Goal: Task Accomplishment & Management: Complete application form

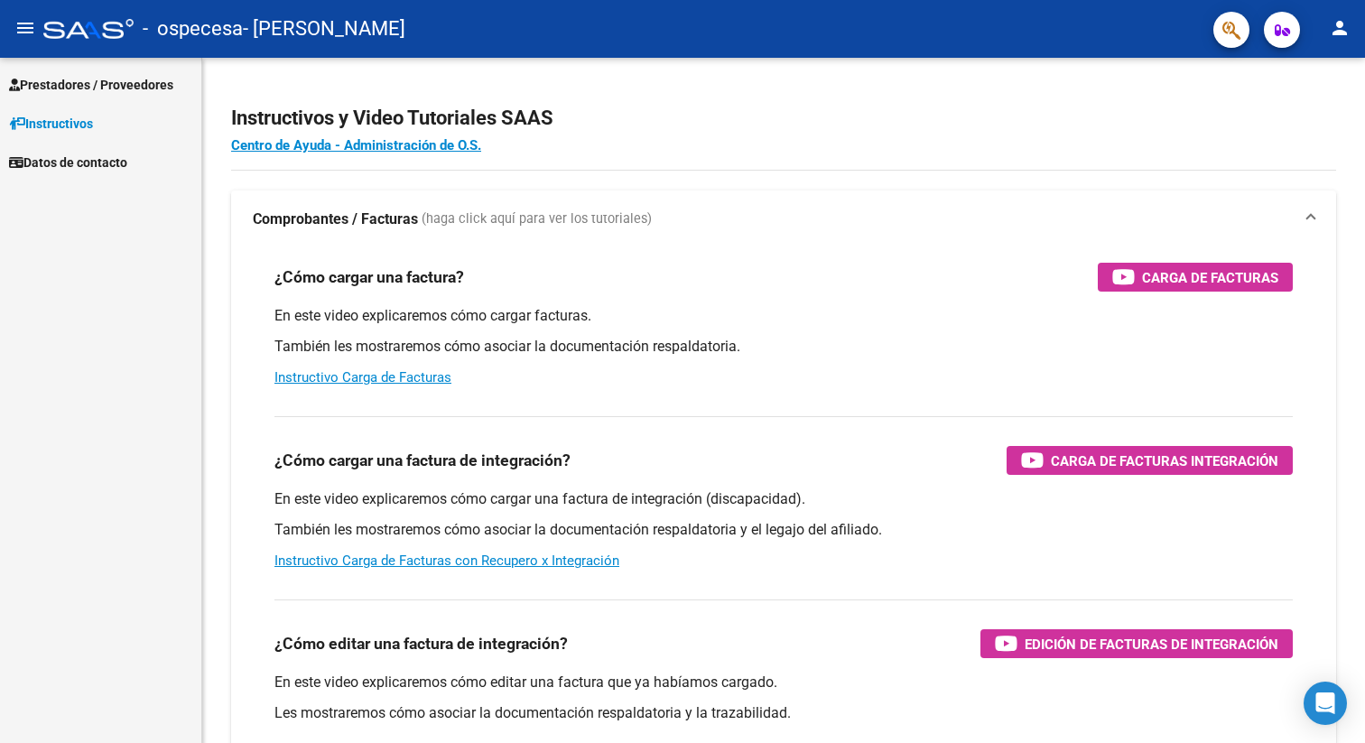
click at [107, 97] on link "Prestadores / Proveedores" at bounding box center [100, 84] width 201 height 39
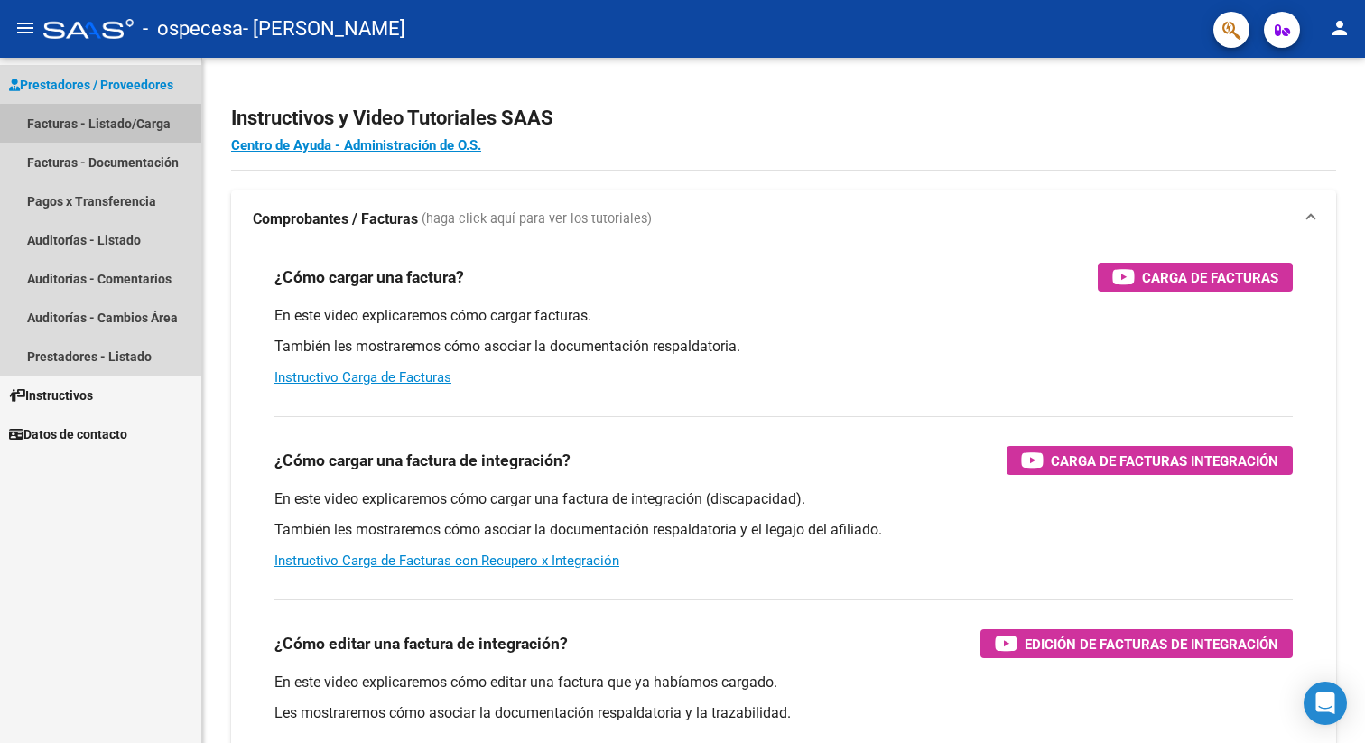
click at [115, 136] on link "Facturas - Listado/Carga" at bounding box center [100, 123] width 201 height 39
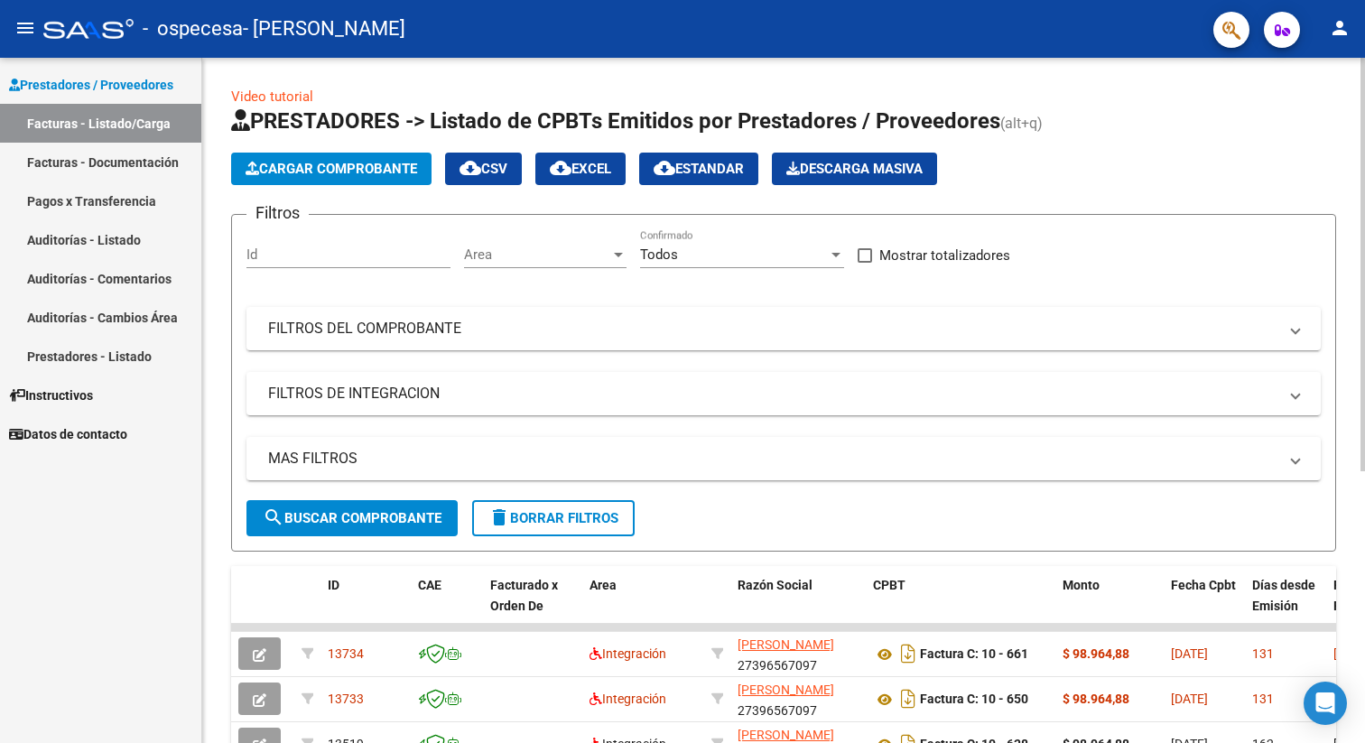
click at [395, 167] on span "Cargar Comprobante" at bounding box center [332, 169] width 172 height 16
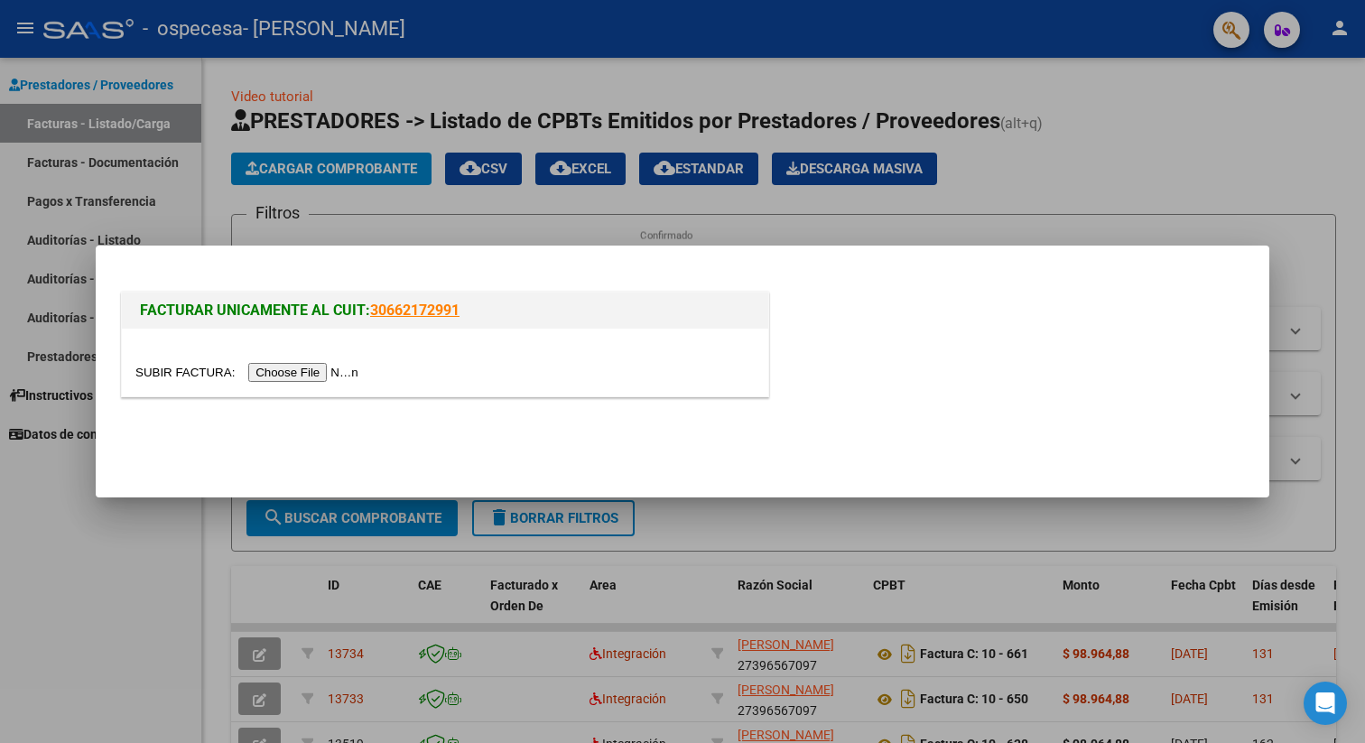
click at [470, 233] on div at bounding box center [682, 371] width 1365 height 743
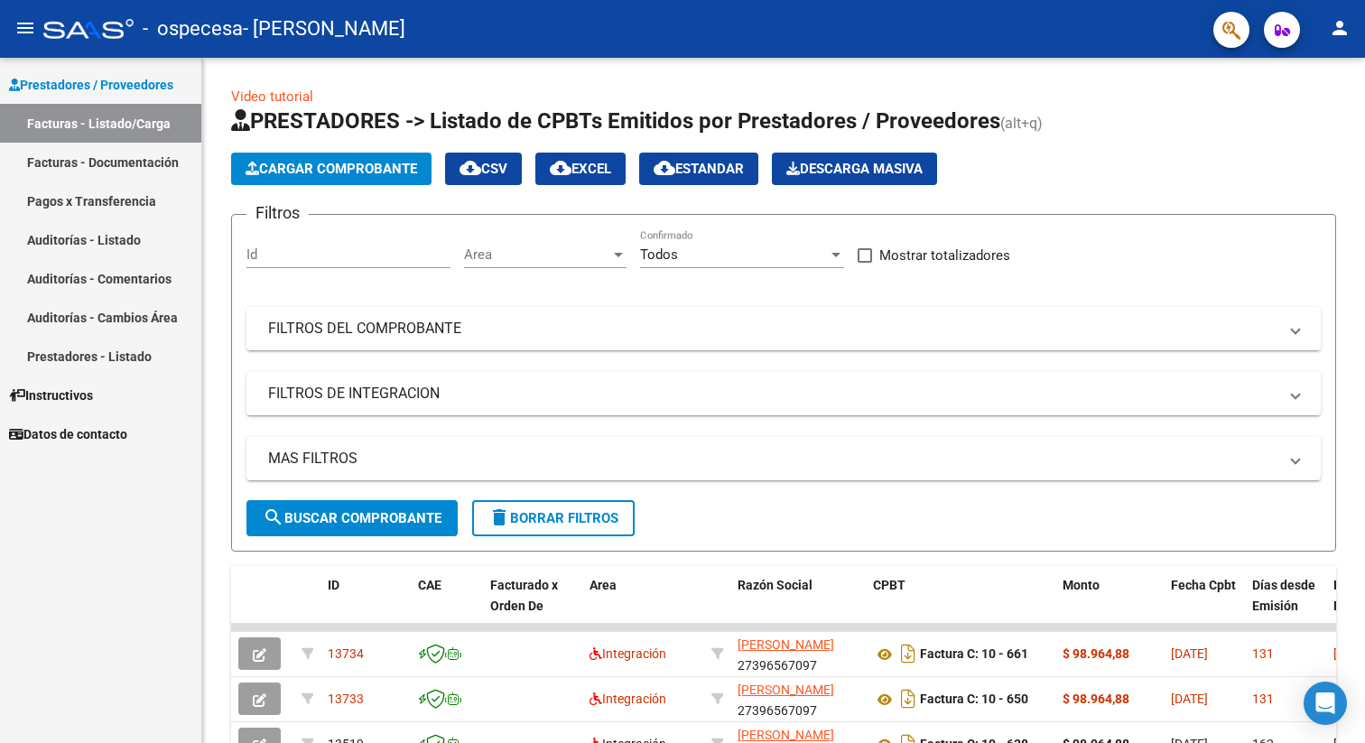
click at [158, 79] on span "Prestadores / Proveedores" at bounding box center [91, 85] width 164 height 20
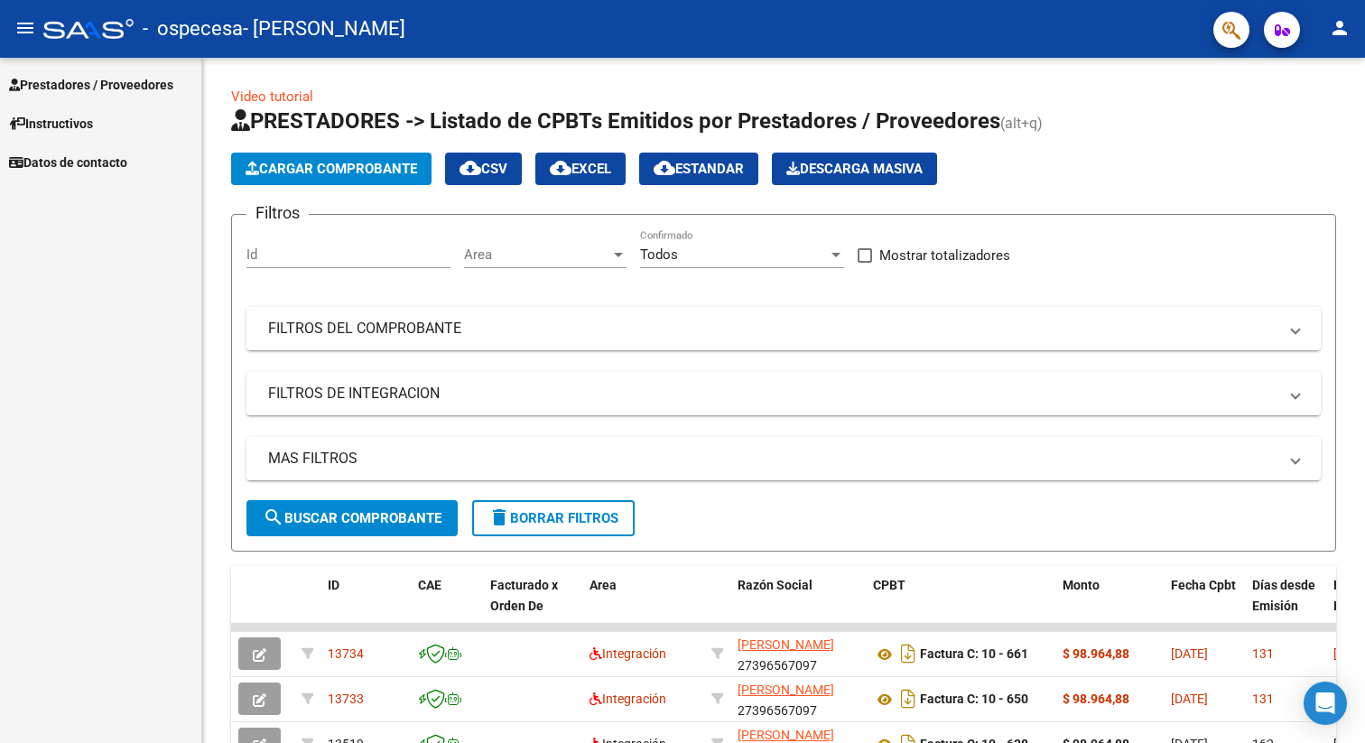
click at [158, 79] on span "Prestadores / Proveedores" at bounding box center [91, 85] width 164 height 20
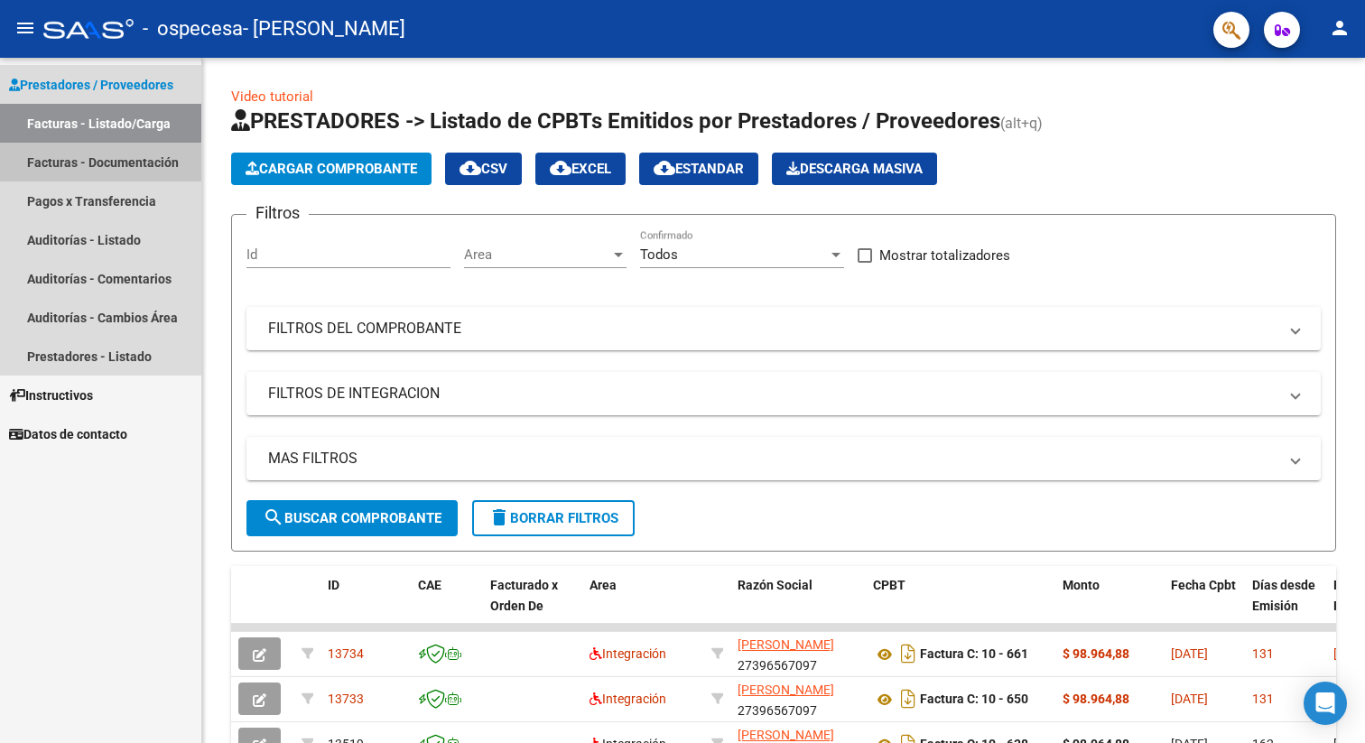
click at [143, 164] on link "Facturas - Documentación" at bounding box center [100, 162] width 201 height 39
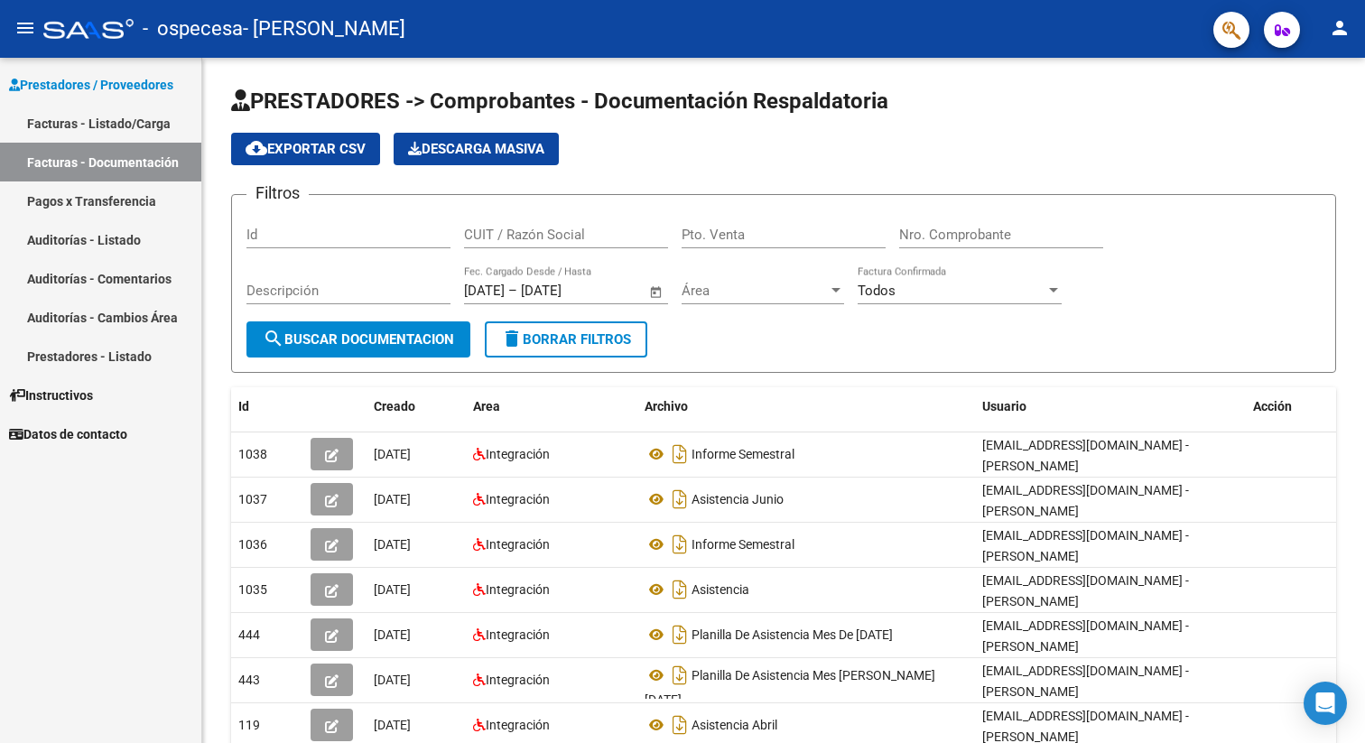
click at [135, 123] on link "Facturas - Listado/Carga" at bounding box center [100, 123] width 201 height 39
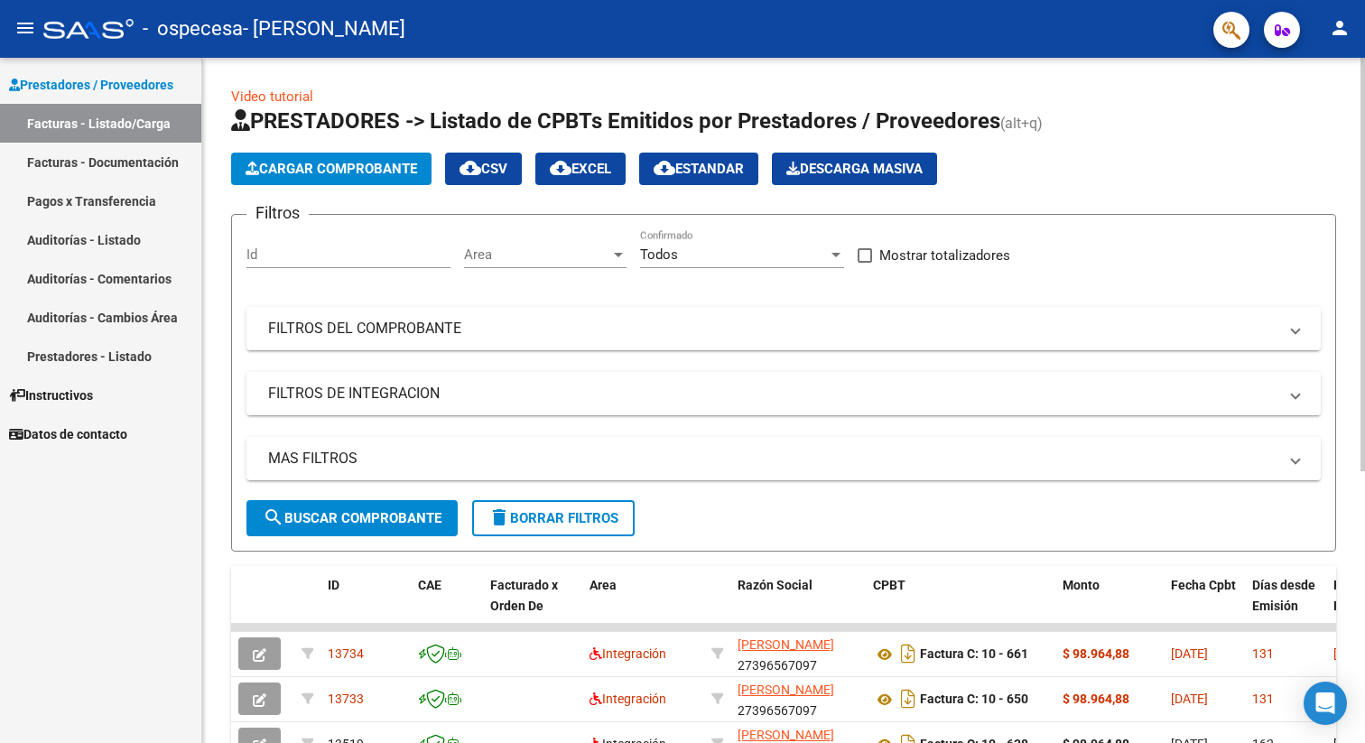
click at [355, 167] on span "Cargar Comprobante" at bounding box center [332, 169] width 172 height 16
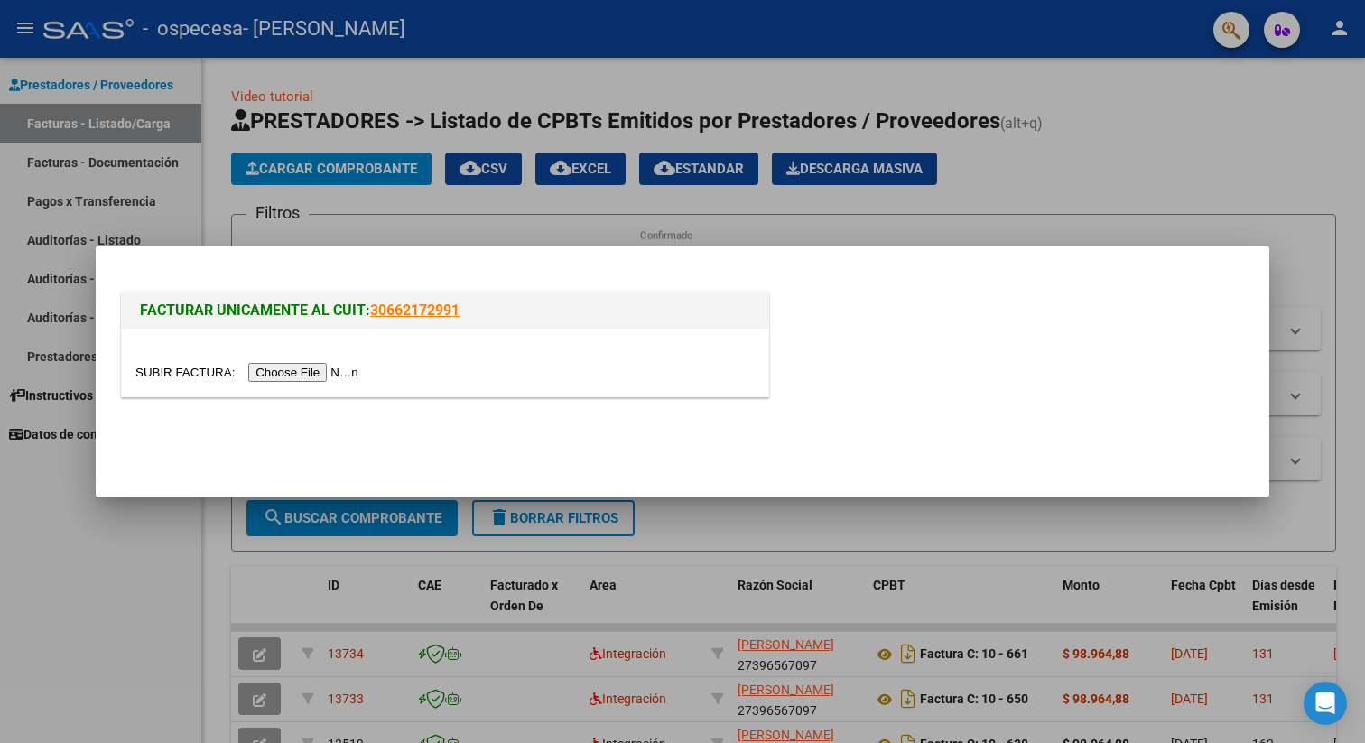
click at [289, 374] on input "file" at bounding box center [249, 372] width 228 height 19
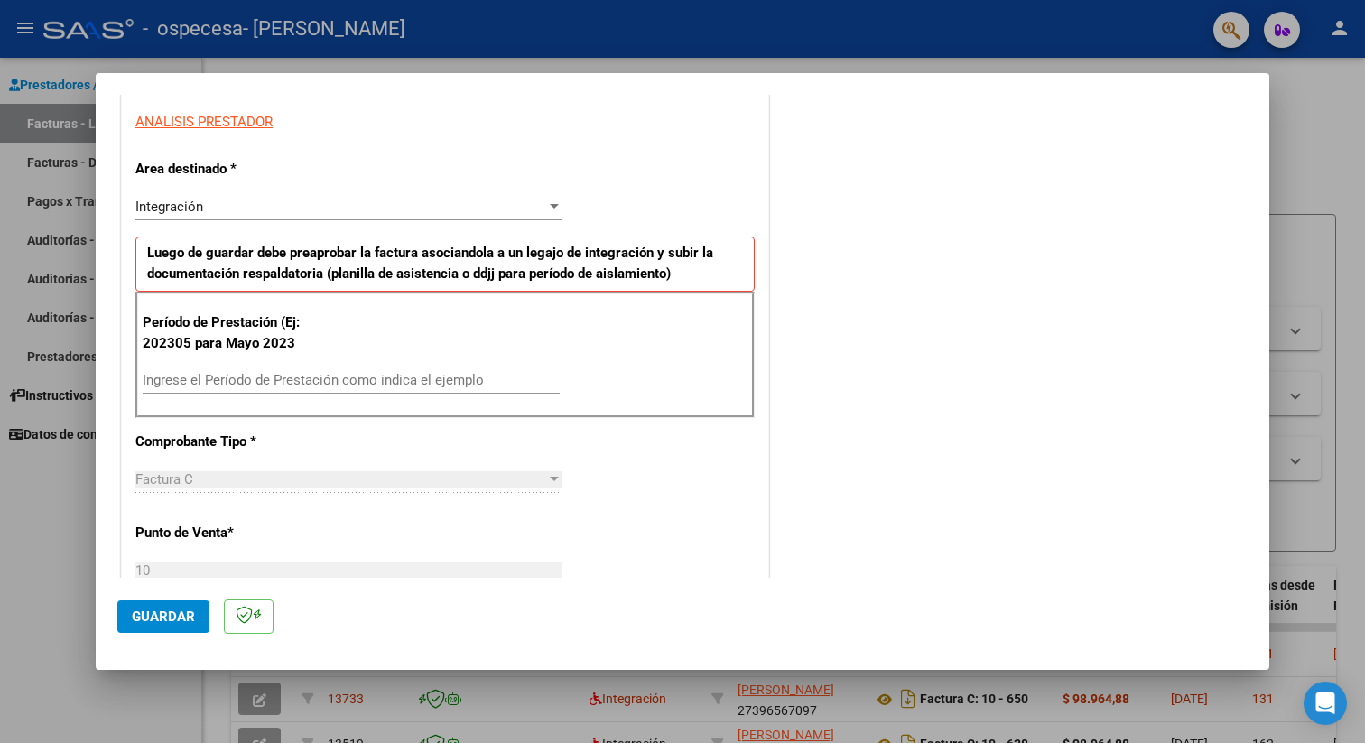
scroll to position [330, 0]
click at [497, 211] on div "Integración Seleccionar Area" at bounding box center [348, 204] width 427 height 27
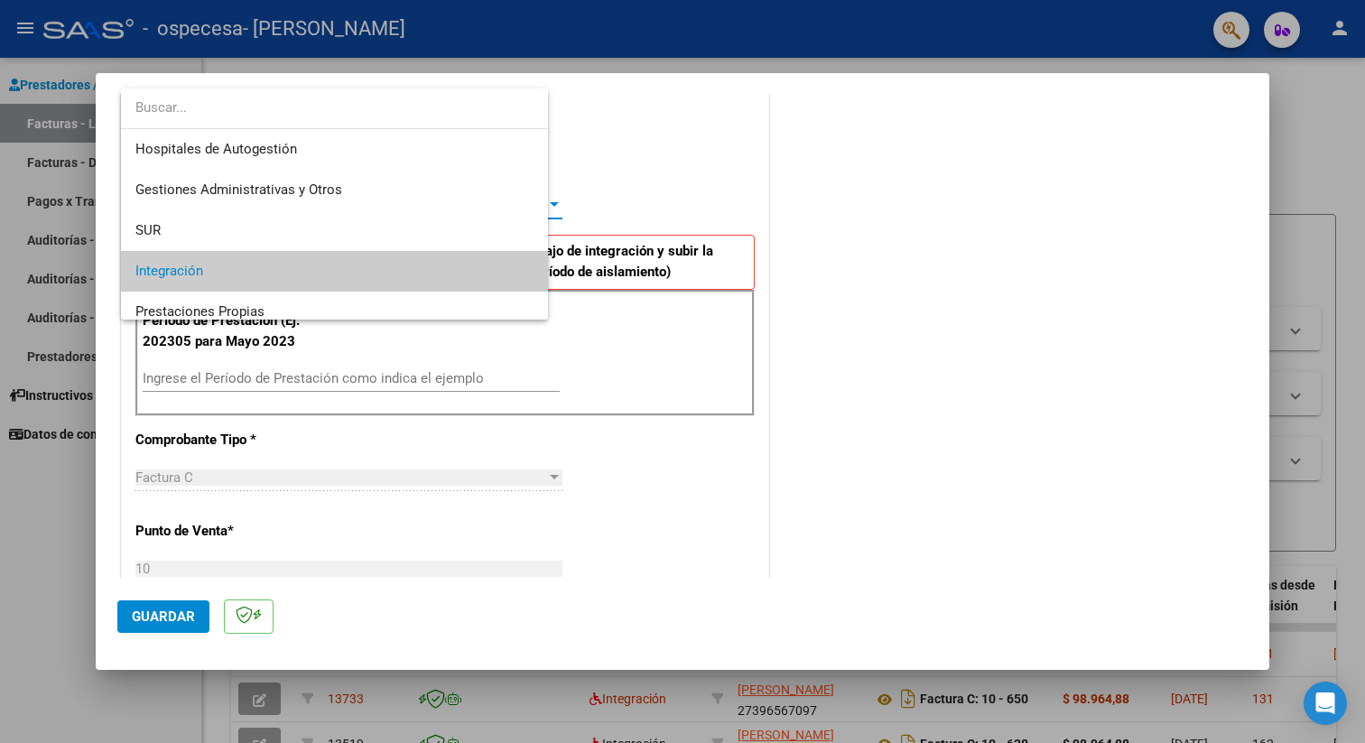
scroll to position [67, 0]
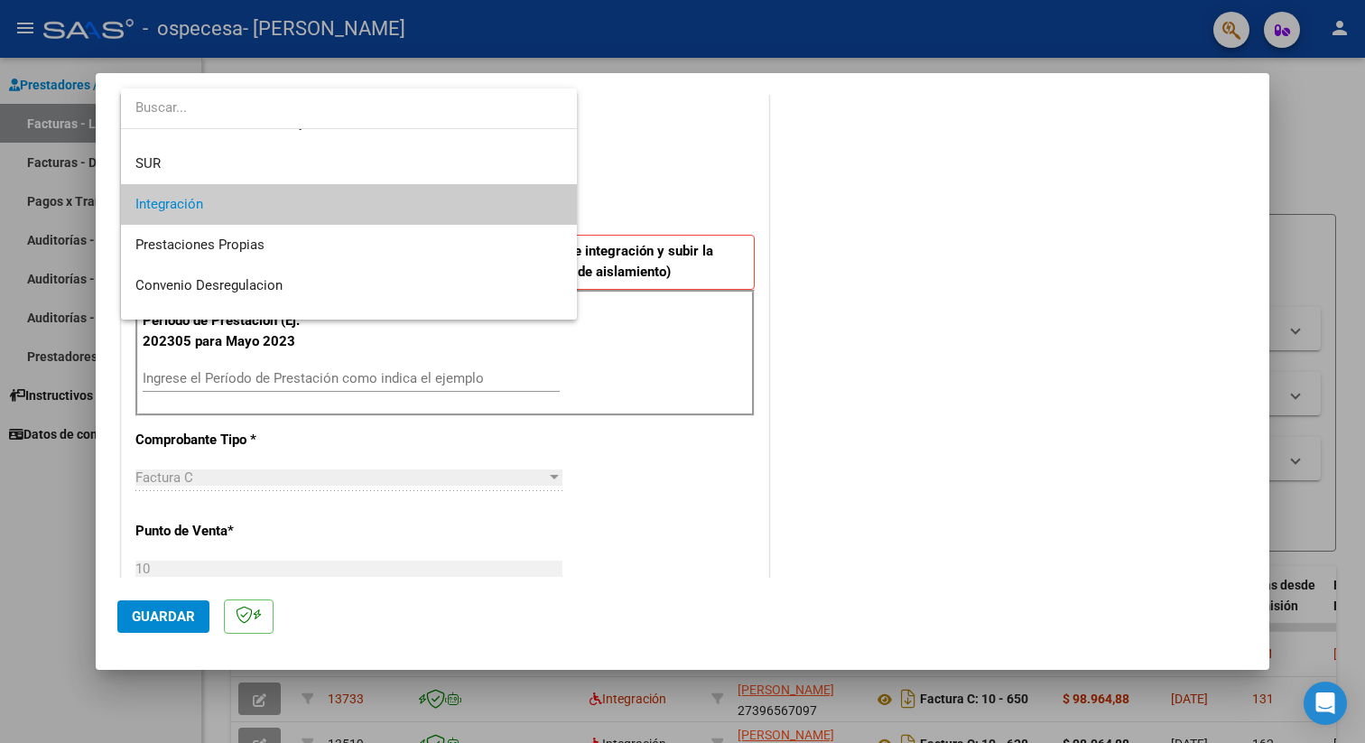
click at [497, 210] on span "Integración" at bounding box center [348, 204] width 427 height 41
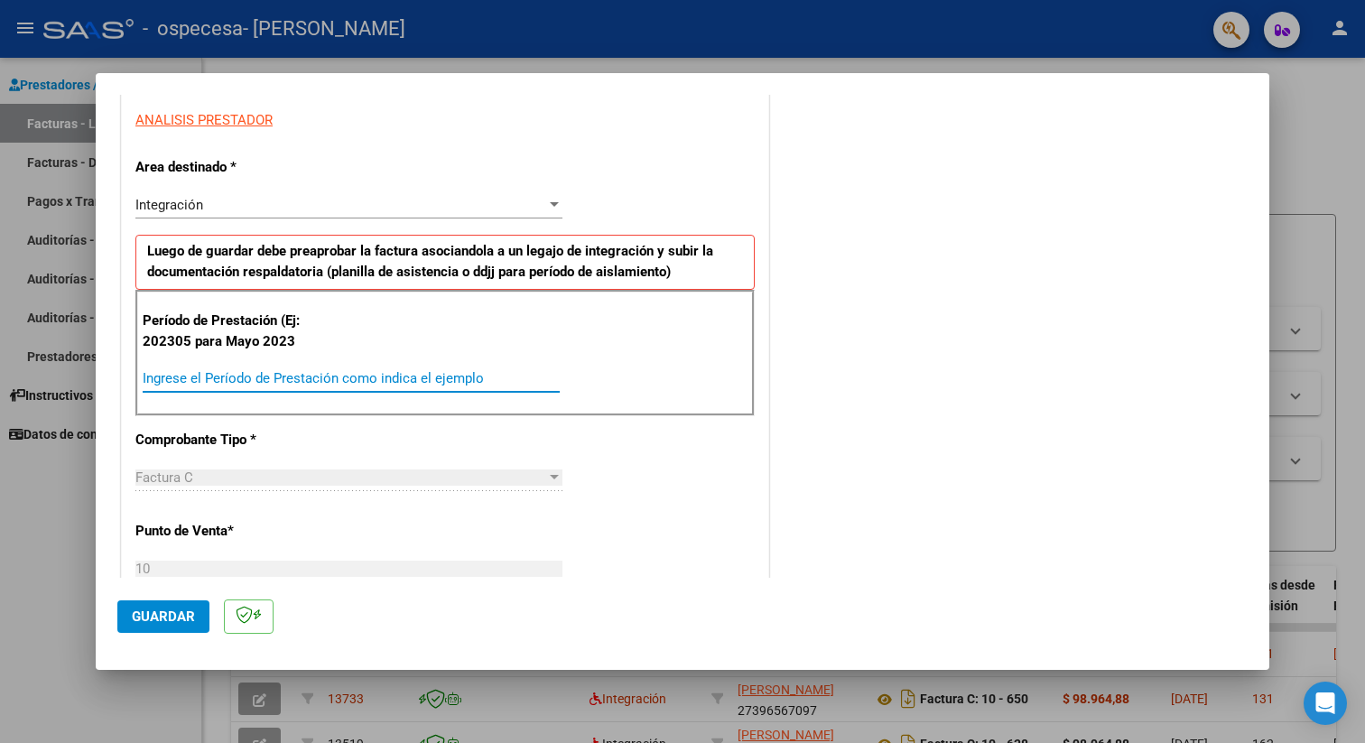
click at [345, 376] on input "Ingrese el Período de Prestación como indica el ejemplo" at bounding box center [351, 378] width 417 height 16
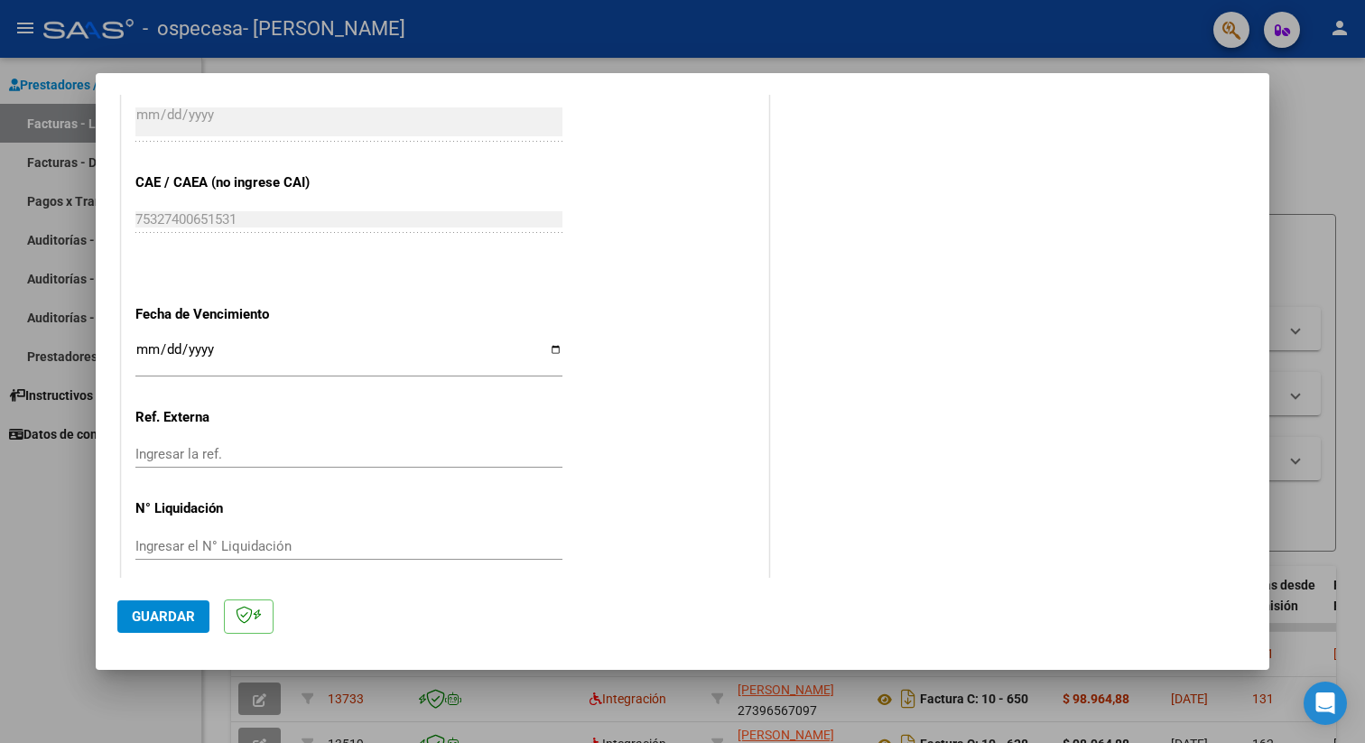
scroll to position [1069, 0]
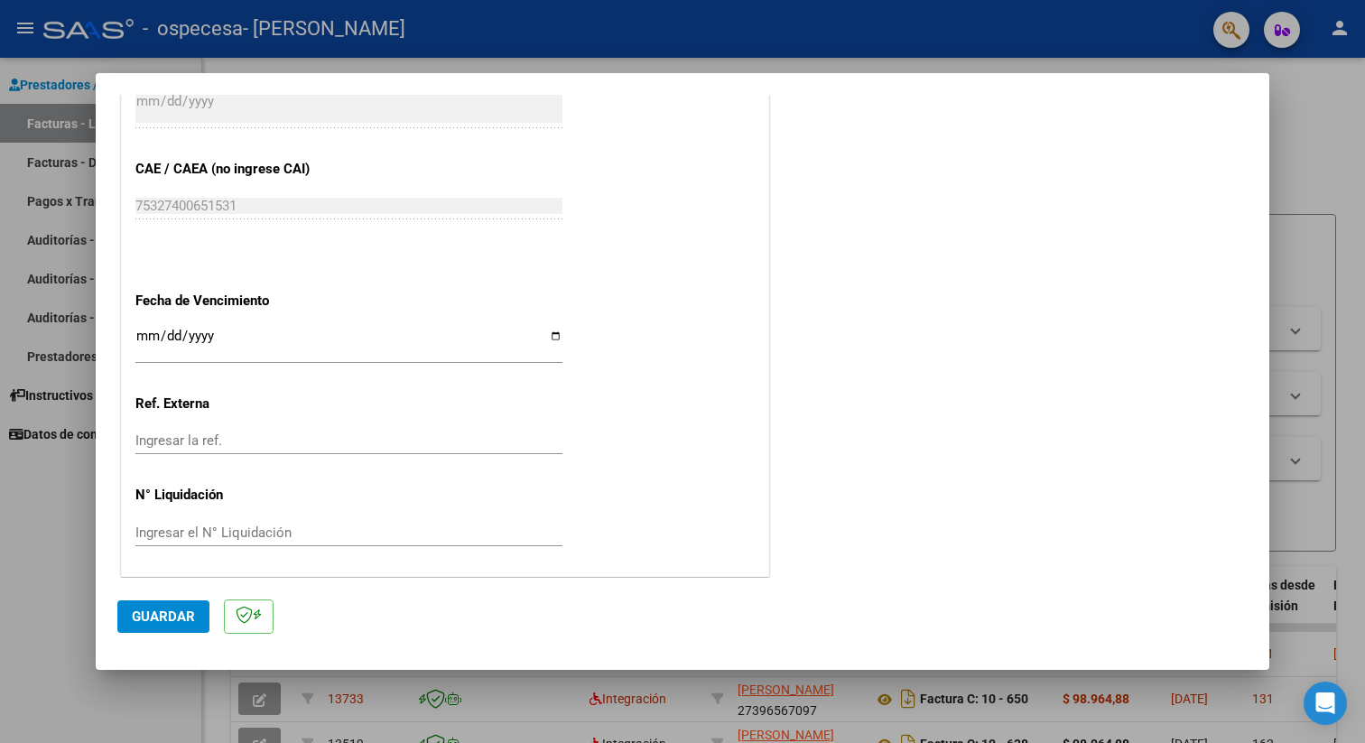
type input "202507"
click at [146, 335] on input "Ingresar la fecha" at bounding box center [348, 343] width 427 height 29
type input "[DATE]"
click at [296, 525] on input "Ingresar el N° Liquidación" at bounding box center [348, 533] width 427 height 16
click at [159, 623] on span "Guardar" at bounding box center [163, 617] width 63 height 16
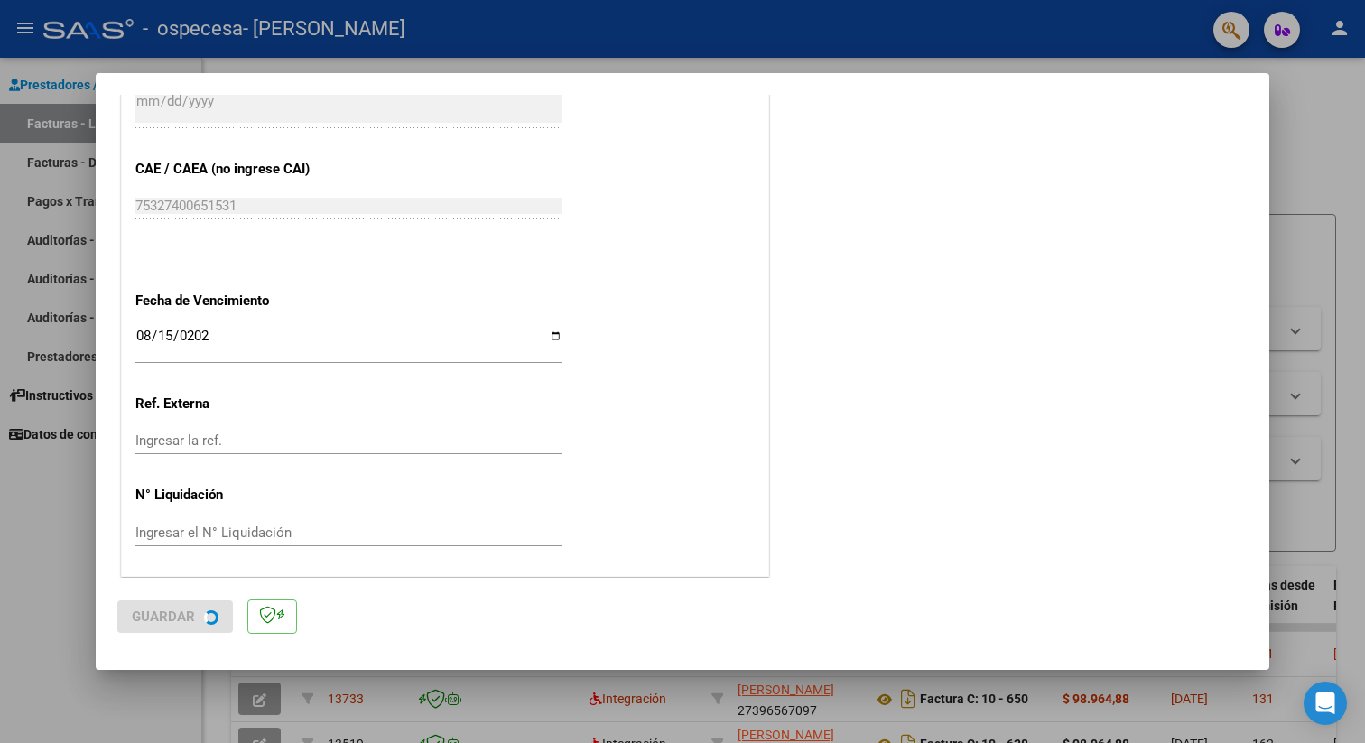
scroll to position [0, 0]
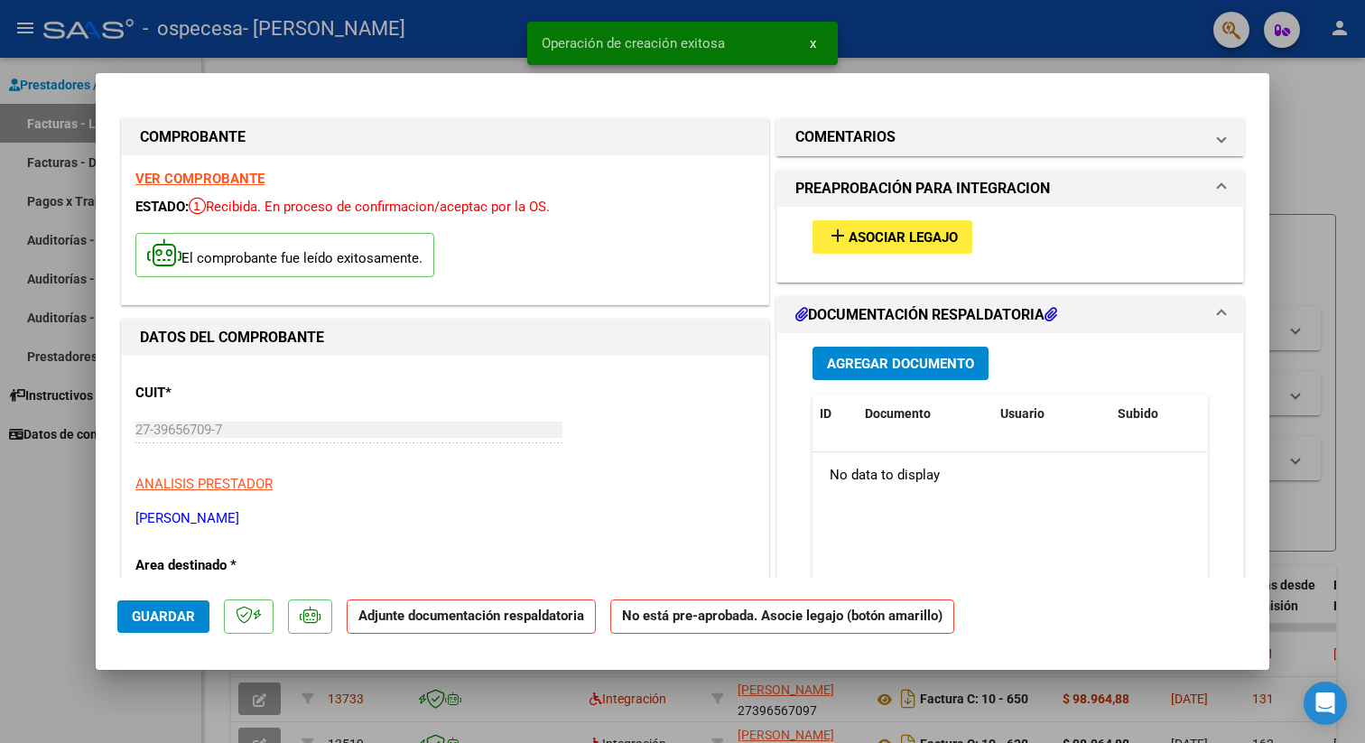
click at [897, 245] on span "Asociar Legajo" at bounding box center [903, 237] width 109 height 16
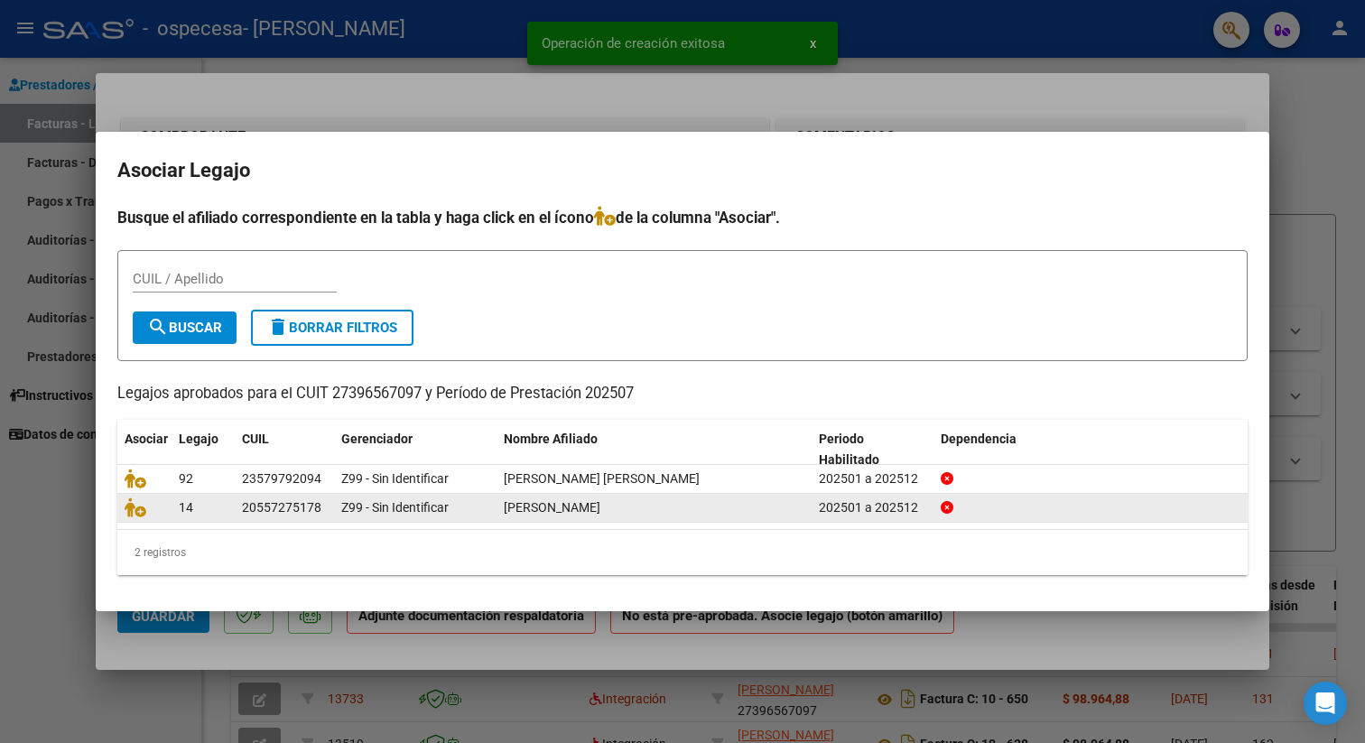
click at [185, 506] on span "14" at bounding box center [186, 507] width 14 height 14
click at [135, 507] on icon at bounding box center [136, 507] width 22 height 20
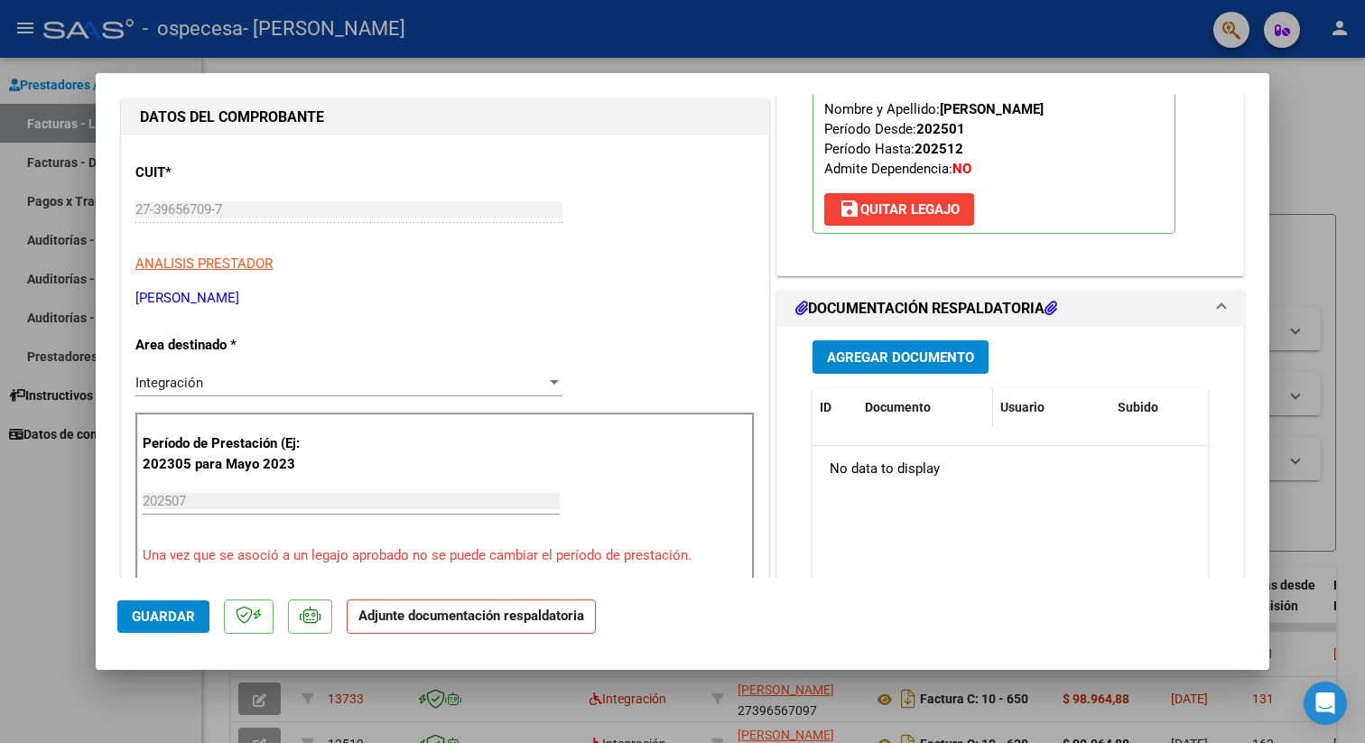
scroll to position [226, 0]
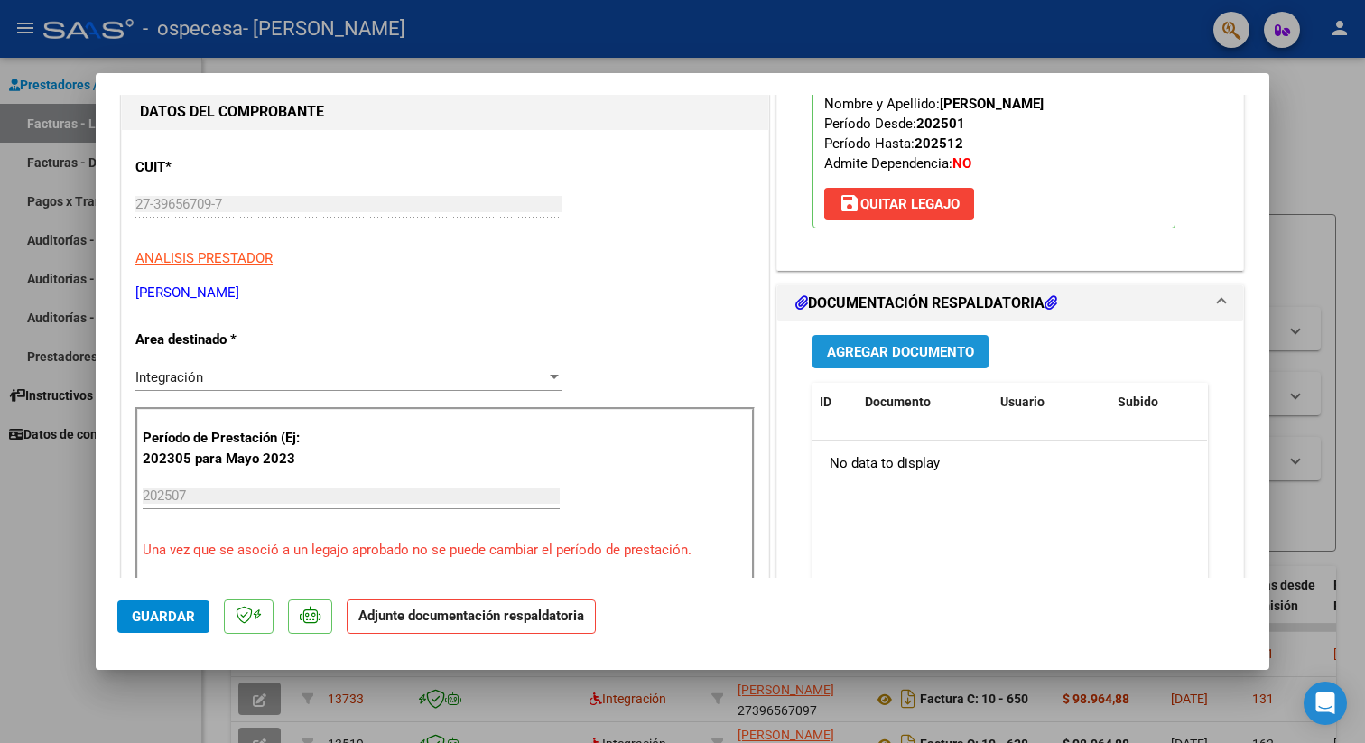
click at [933, 353] on span "Agregar Documento" at bounding box center [900, 352] width 147 height 16
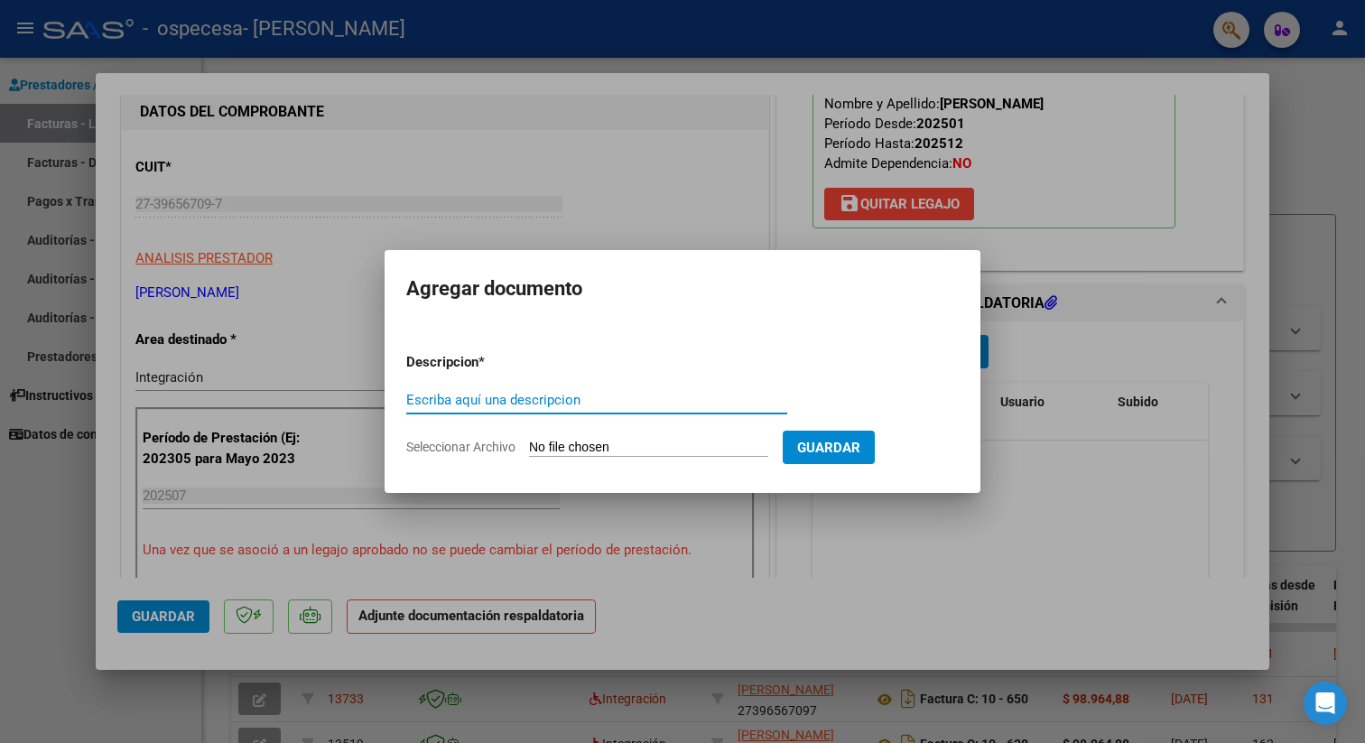
click at [583, 441] on input "Seleccionar Archivo" at bounding box center [648, 448] width 239 height 17
type input "C:\fakepath\asistencia julio.pdf"
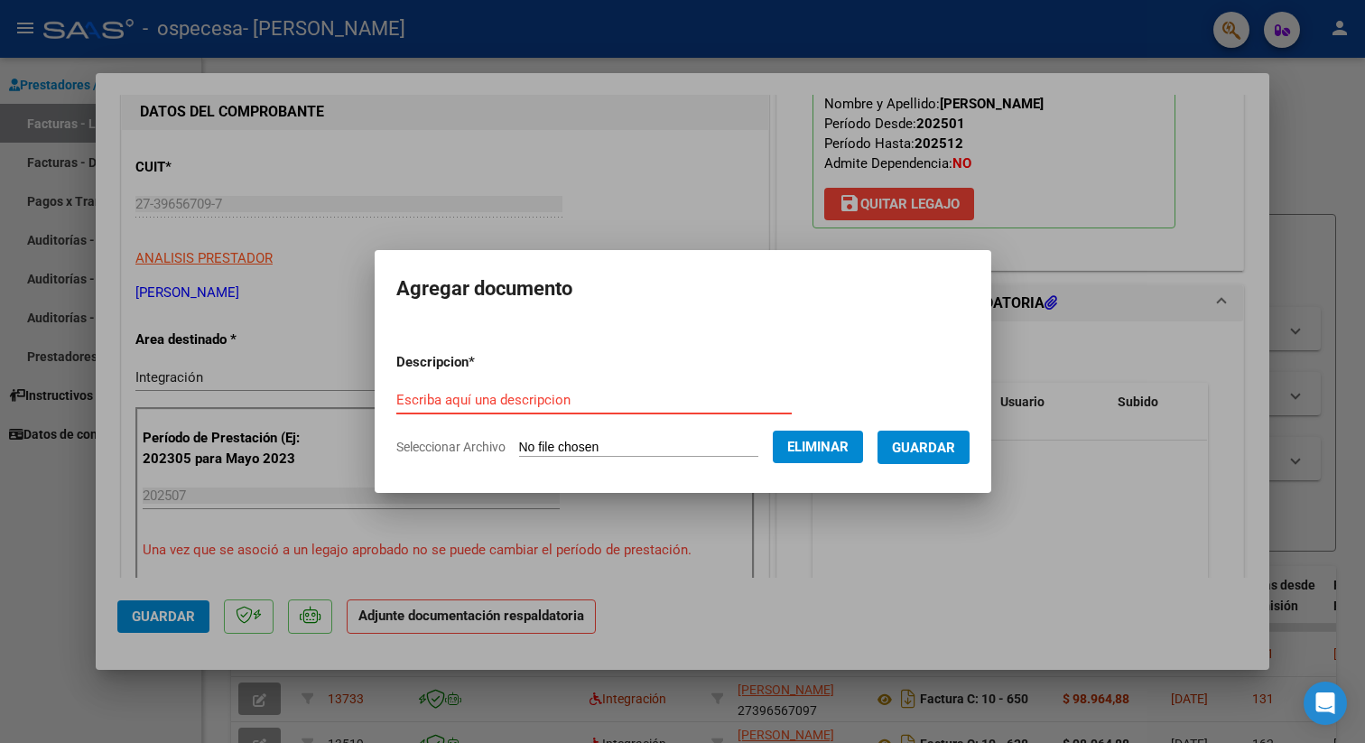
click at [603, 399] on input "Escriba aquí una descripcion" at bounding box center [593, 400] width 395 height 16
type input "asistencia"
click at [931, 446] on span "Guardar" at bounding box center [923, 448] width 63 height 16
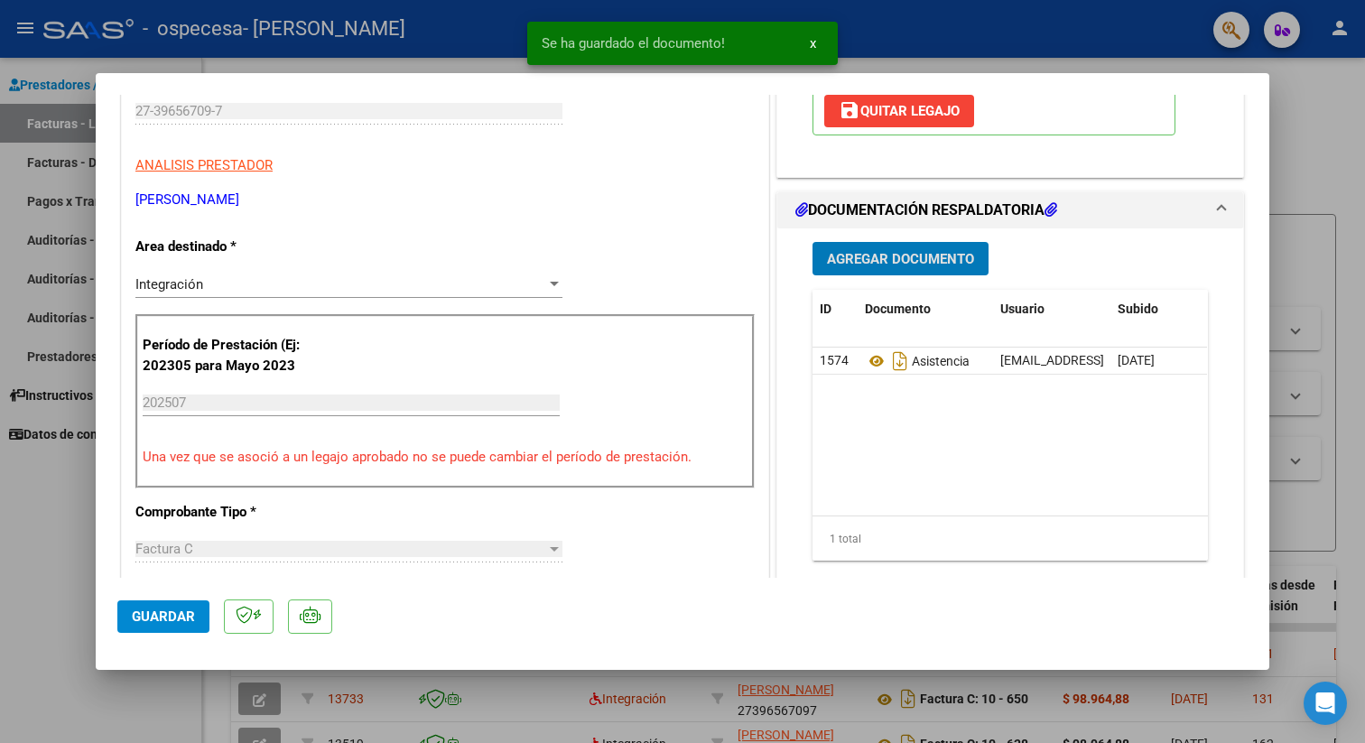
scroll to position [380, 0]
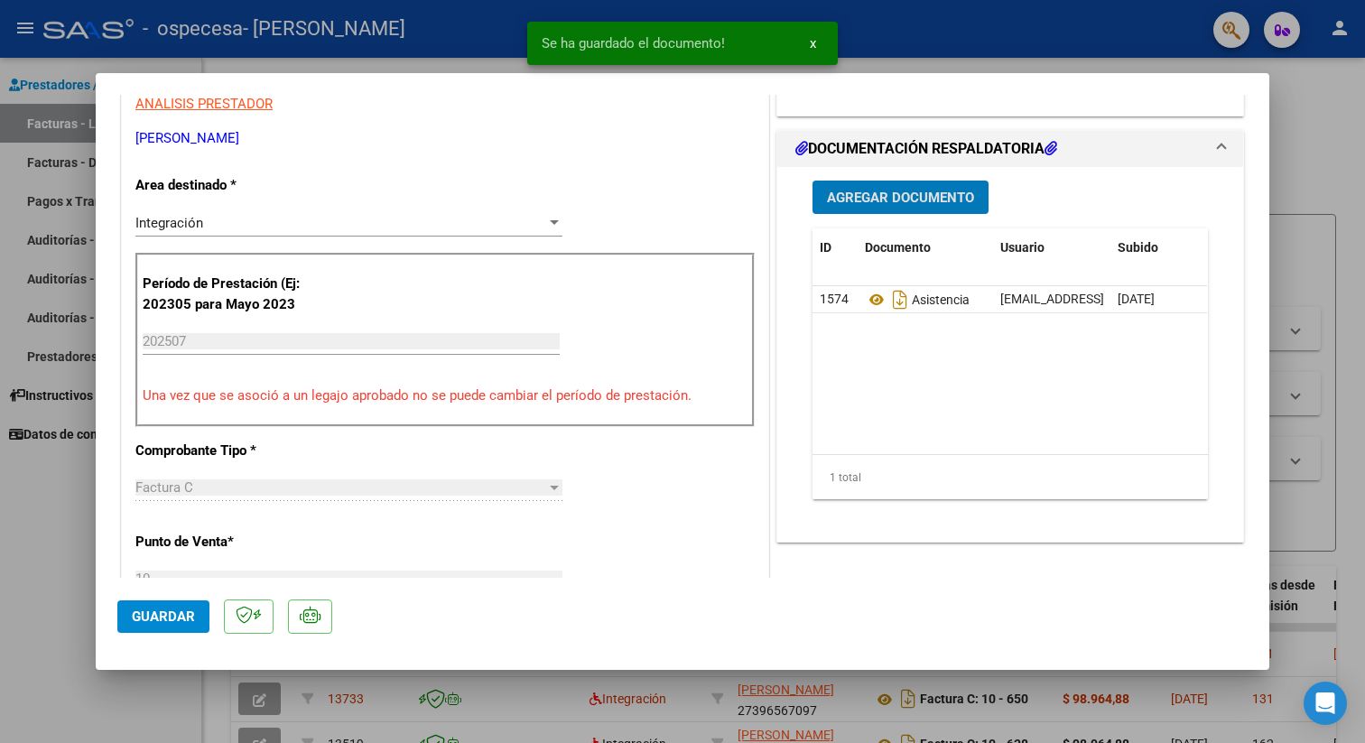
click at [163, 609] on span "Guardar" at bounding box center [163, 617] width 63 height 16
click at [1284, 160] on div at bounding box center [682, 371] width 1365 height 743
type input "$ 0,00"
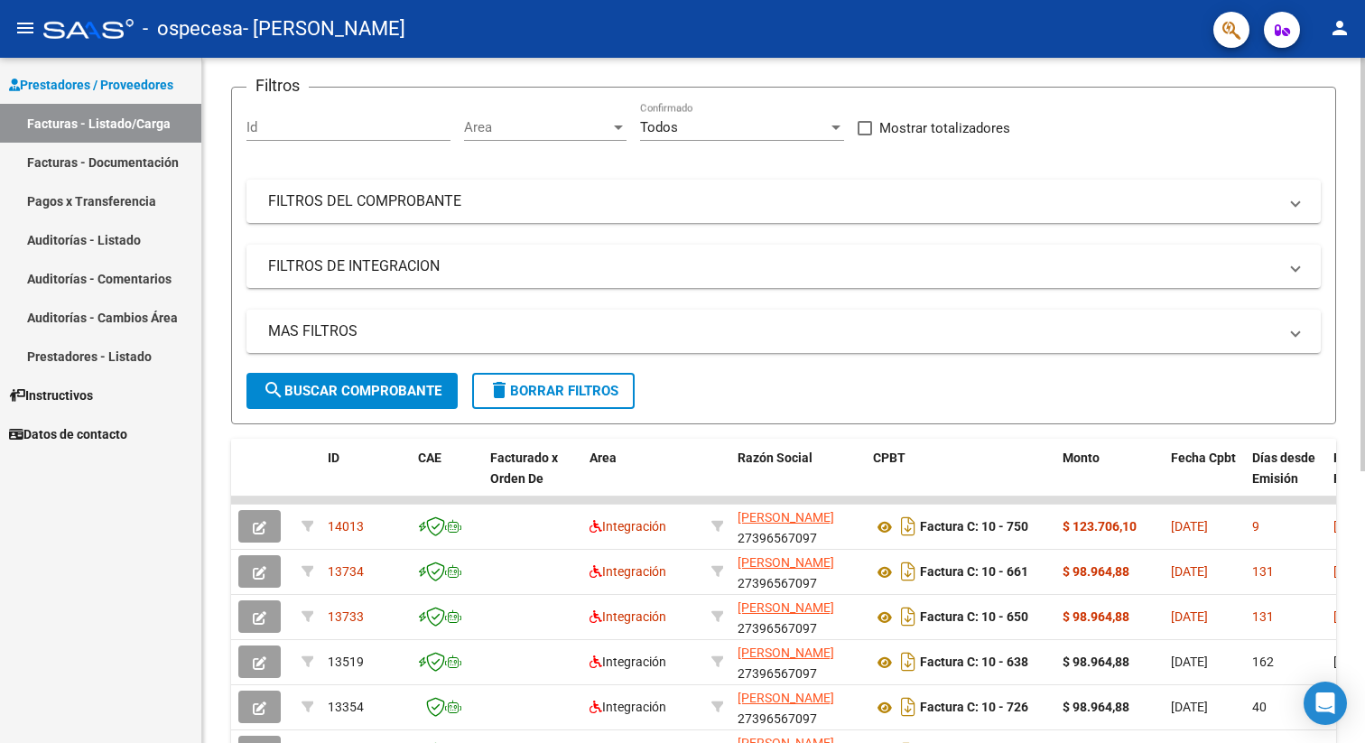
scroll to position [0, 0]
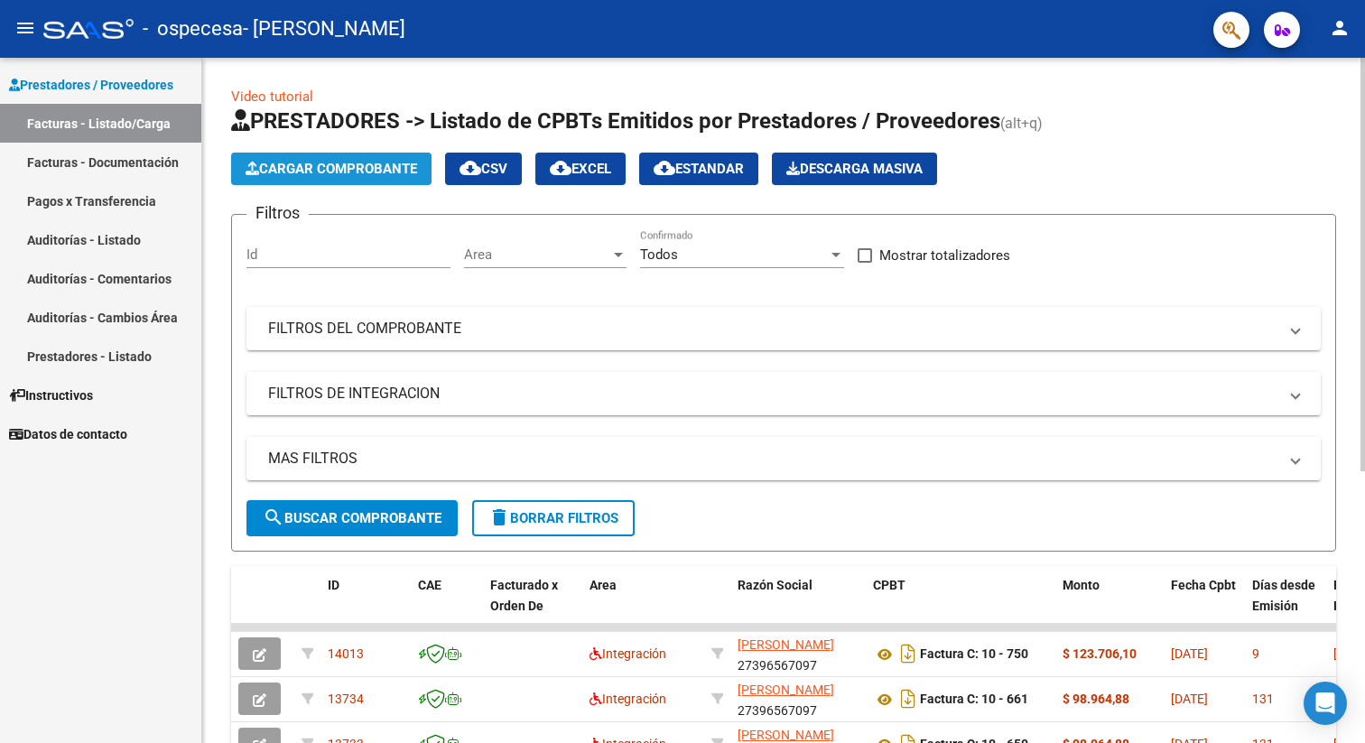
click at [351, 180] on button "Cargar Comprobante" at bounding box center [331, 169] width 200 height 33
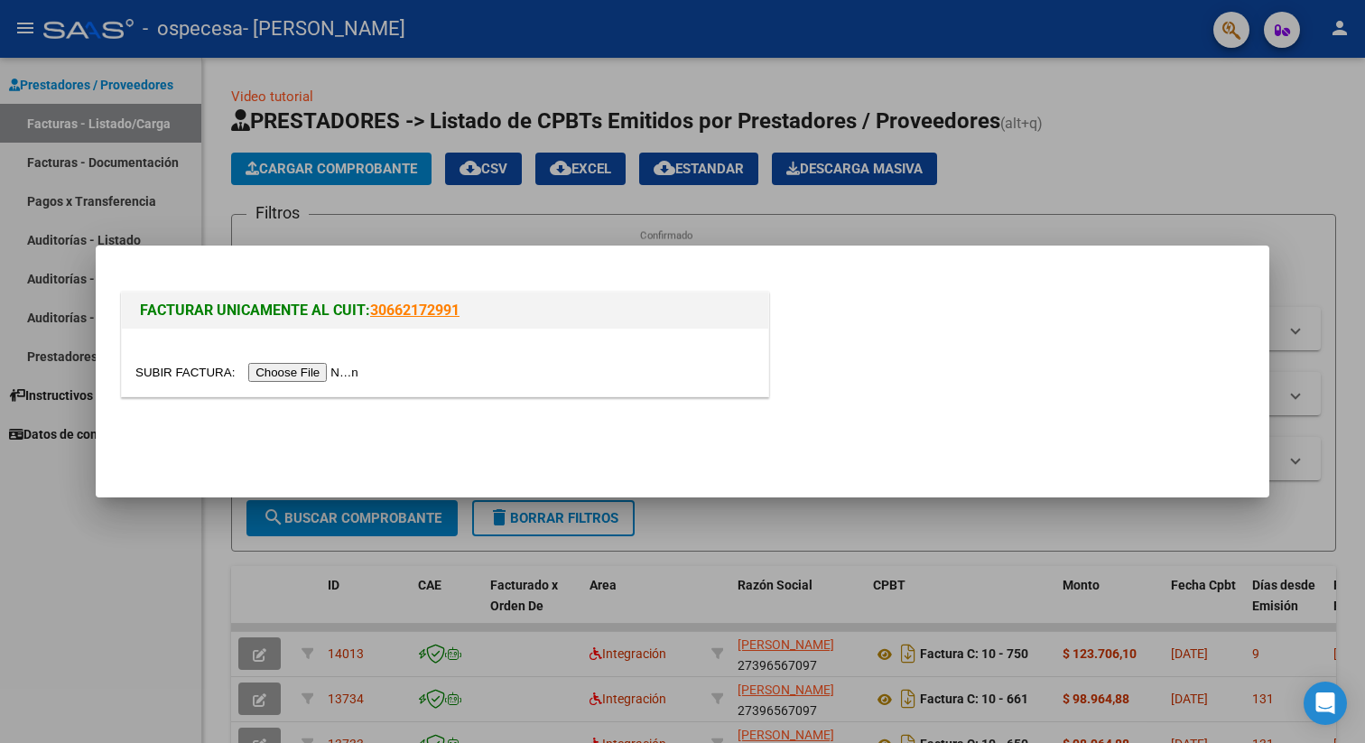
click at [302, 371] on input "file" at bounding box center [249, 372] width 228 height 19
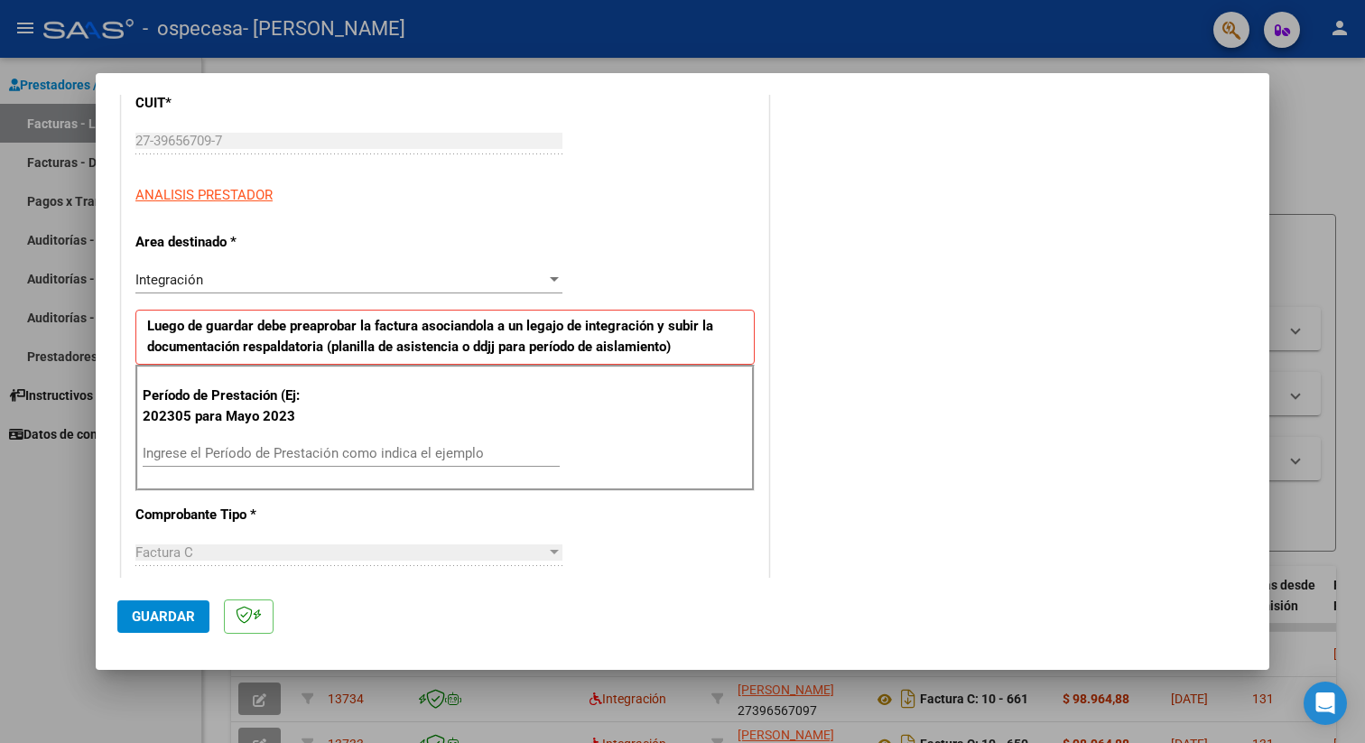
scroll to position [306, 0]
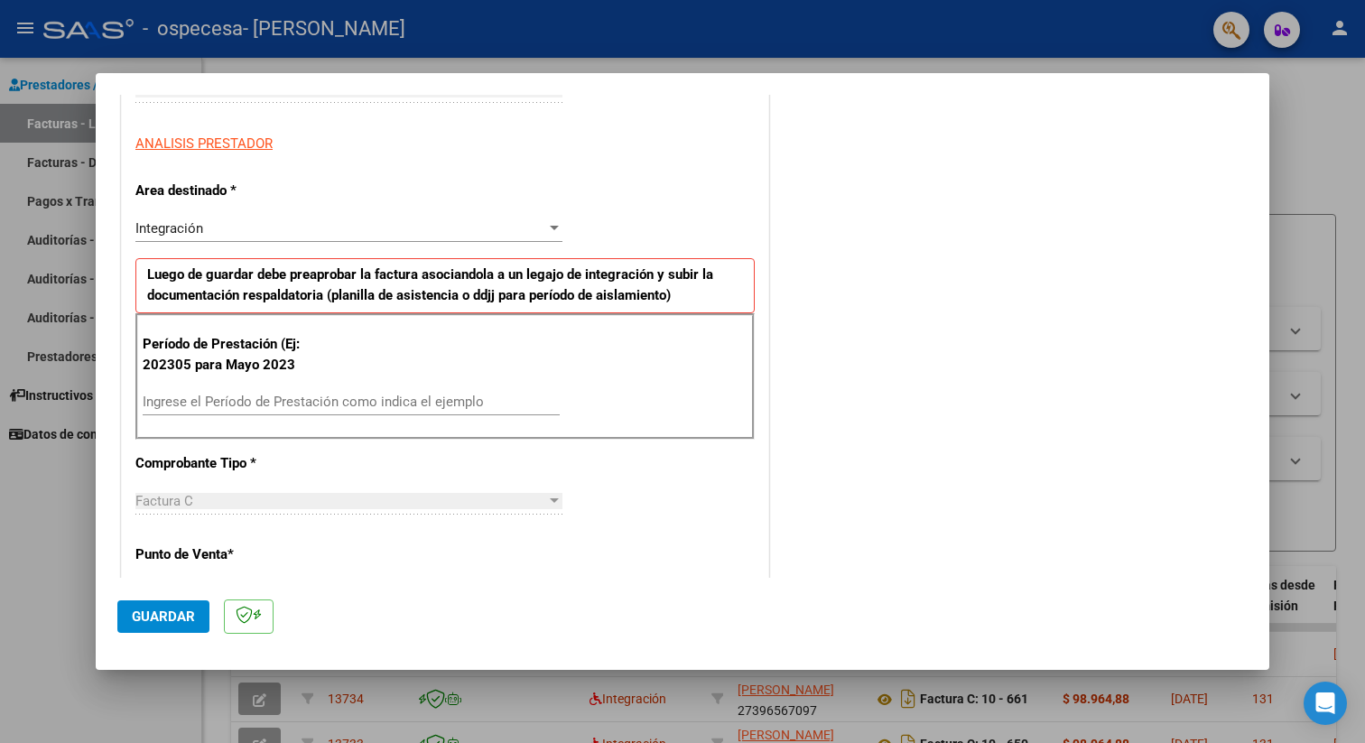
click at [386, 391] on div "Ingrese el Período de Prestación como indica el ejemplo" at bounding box center [351, 401] width 417 height 27
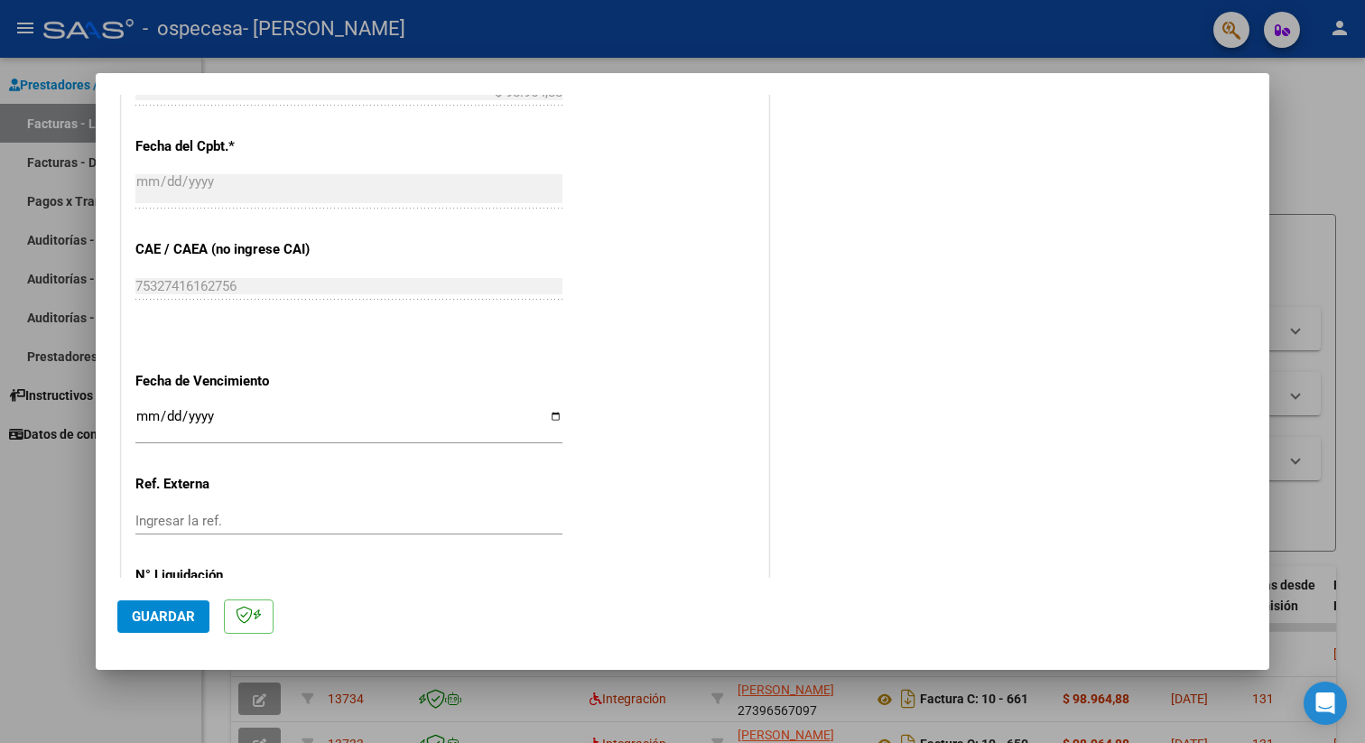
scroll to position [991, 0]
type input "202507"
click at [137, 407] on input "Ingresar la fecha" at bounding box center [348, 420] width 427 height 29
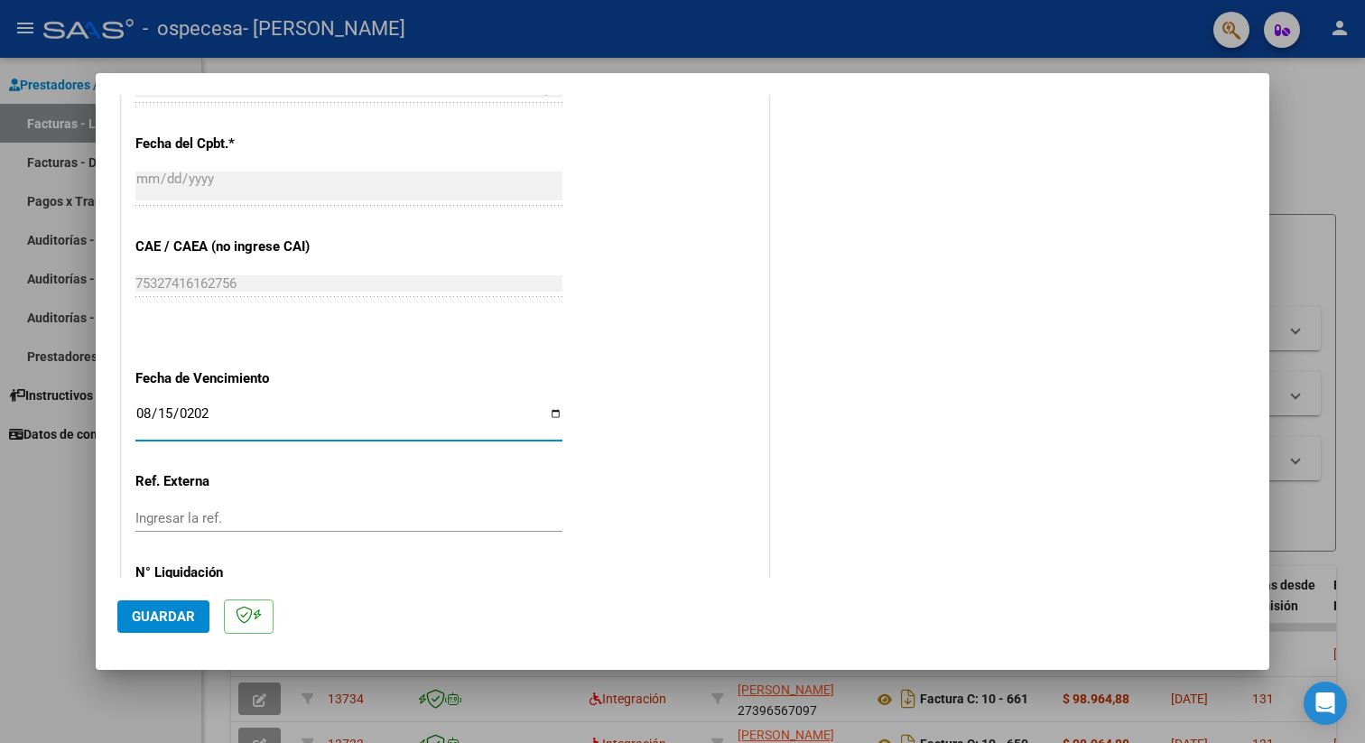
type input "[DATE]"
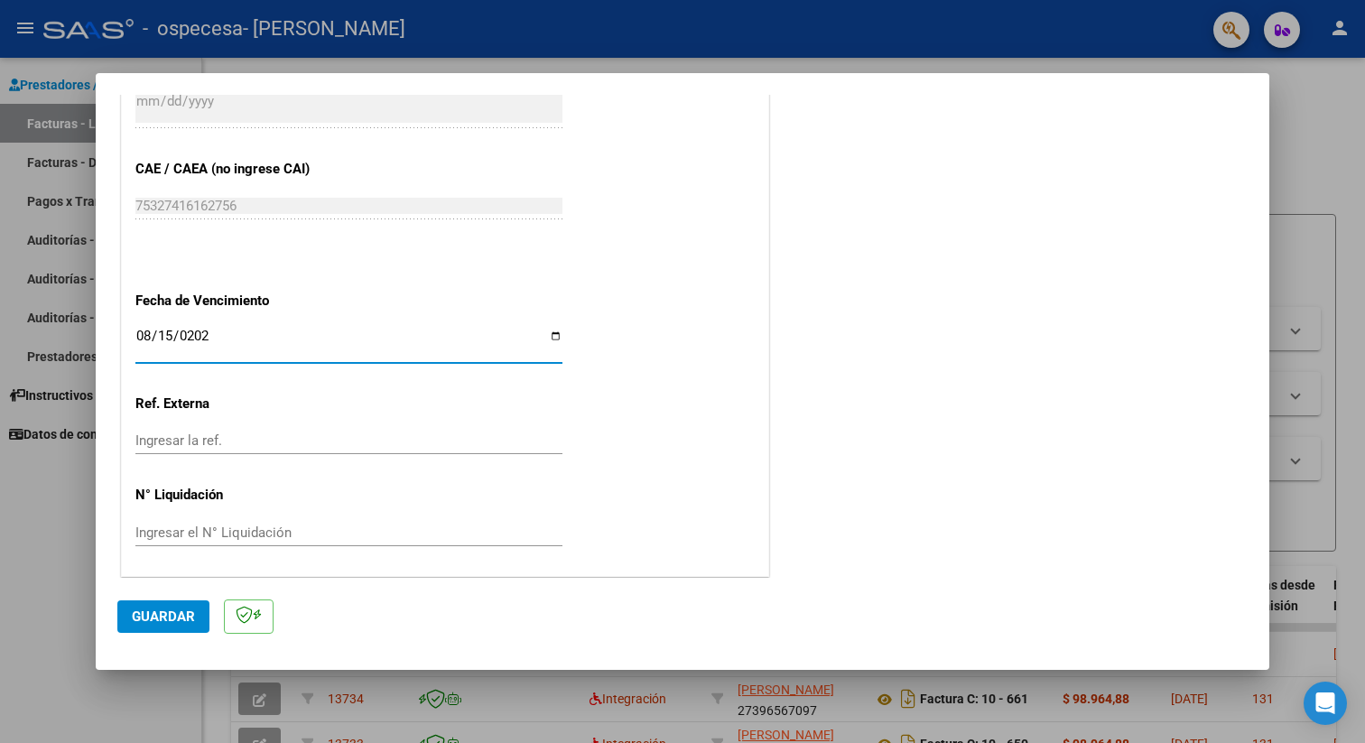
click at [165, 613] on span "Guardar" at bounding box center [163, 617] width 63 height 16
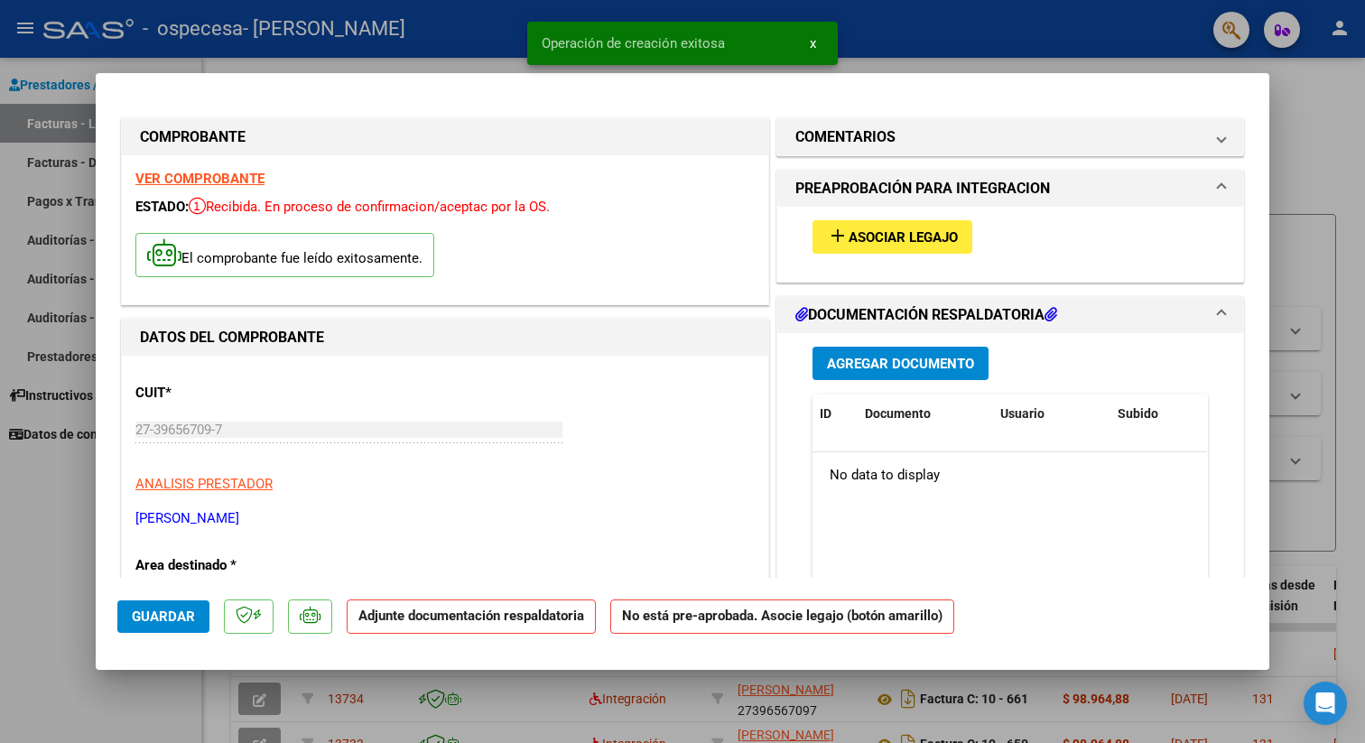
click at [876, 236] on span "Asociar Legajo" at bounding box center [903, 237] width 109 height 16
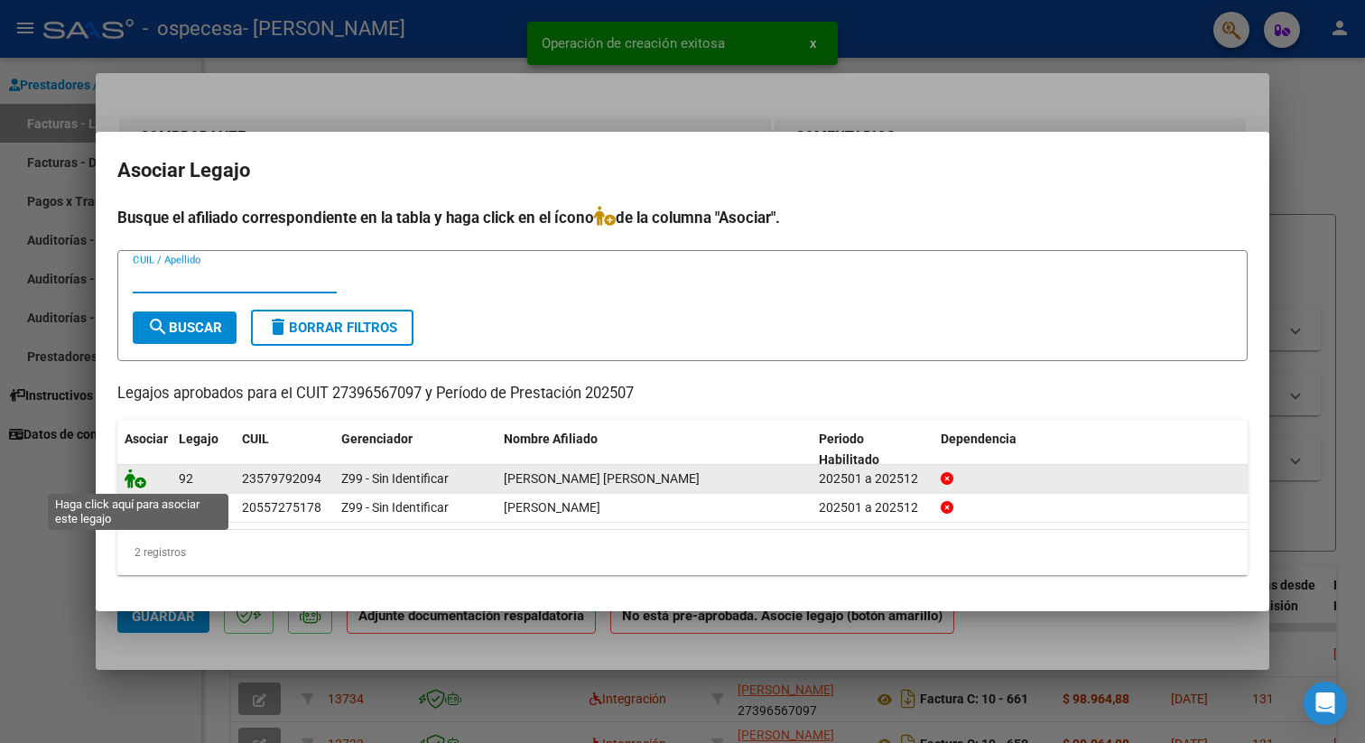
click at [134, 487] on icon at bounding box center [136, 479] width 22 height 20
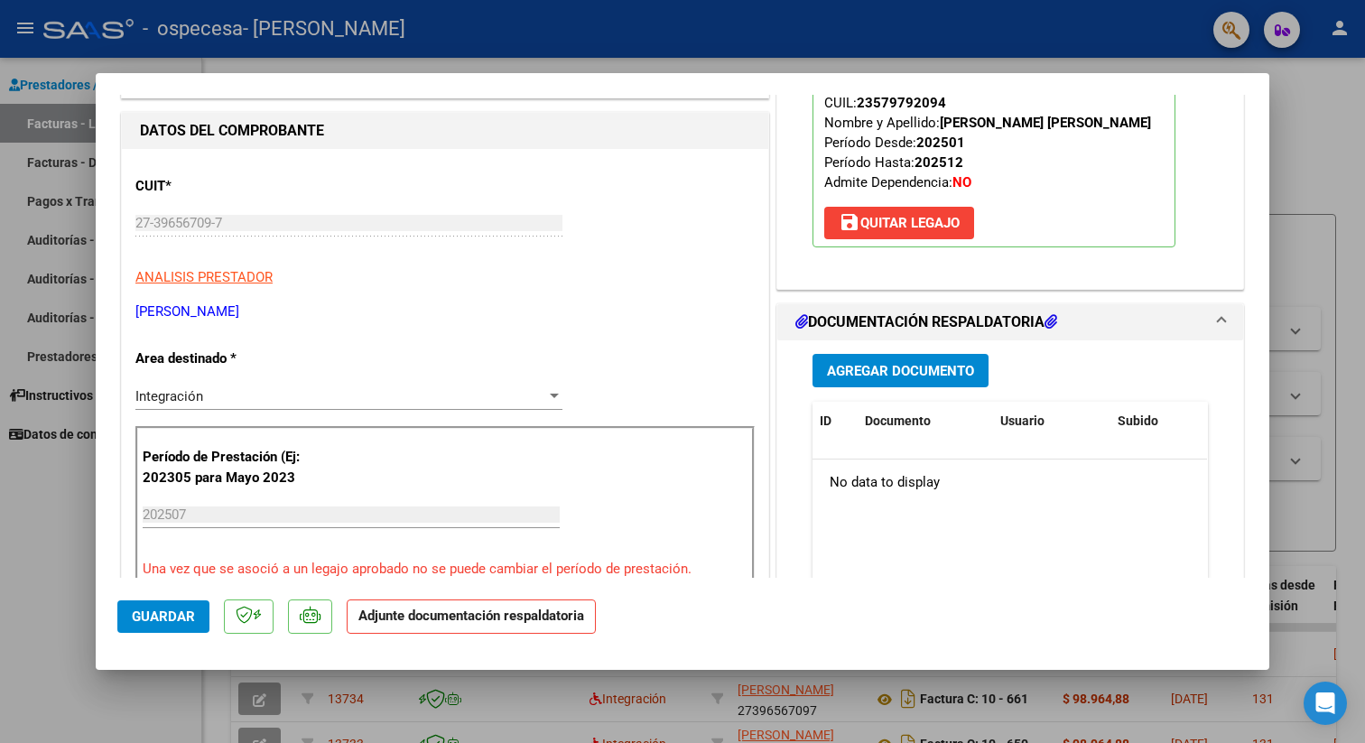
scroll to position [212, 0]
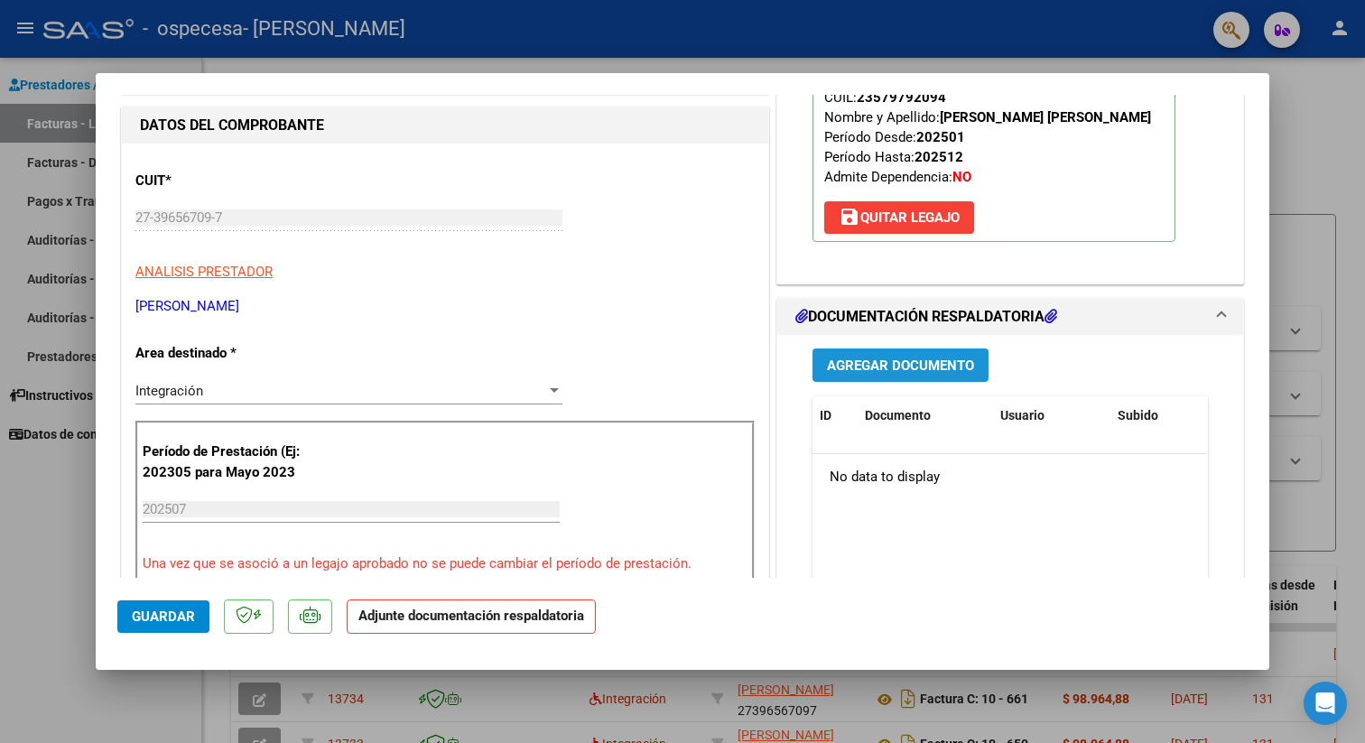
click at [885, 368] on span "Agregar Documento" at bounding box center [900, 366] width 147 height 16
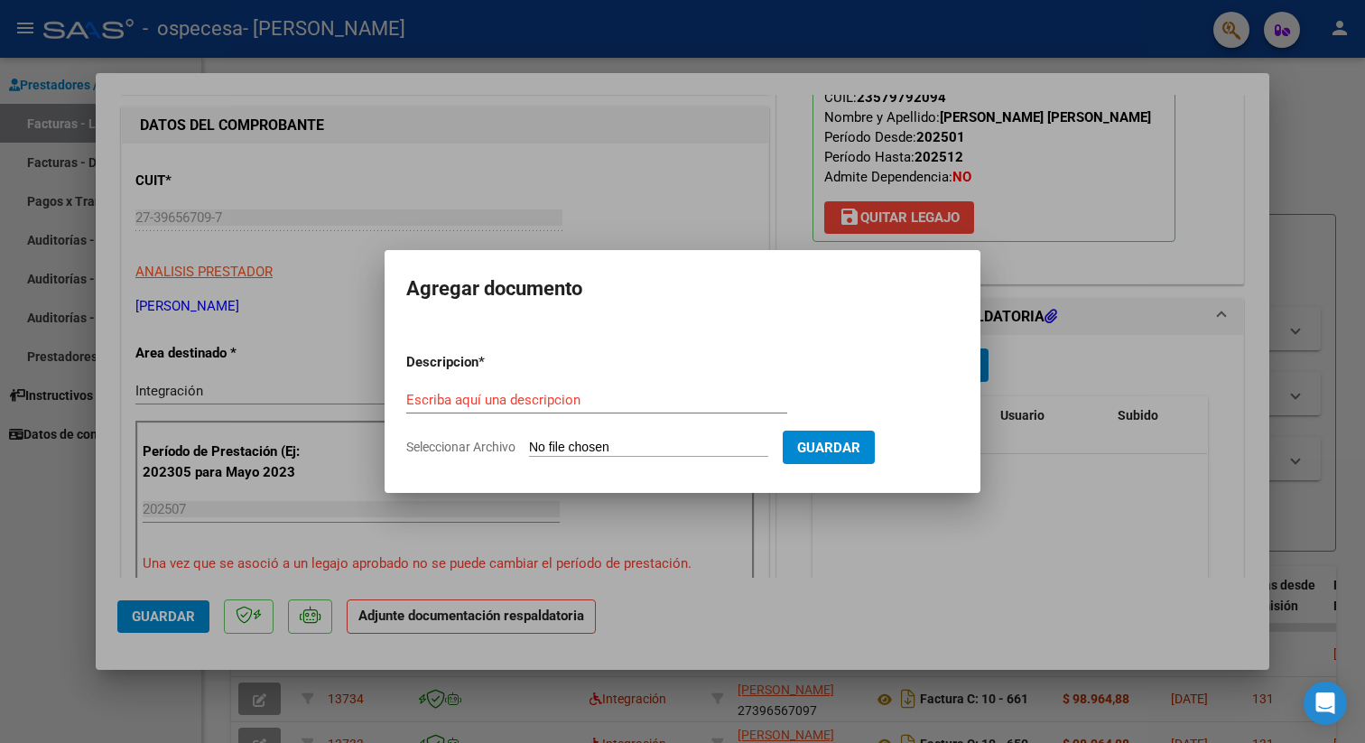
click at [570, 450] on input "Seleccionar Archivo" at bounding box center [648, 448] width 239 height 17
type input "C:\fakepath\asistencia julio.pdf"
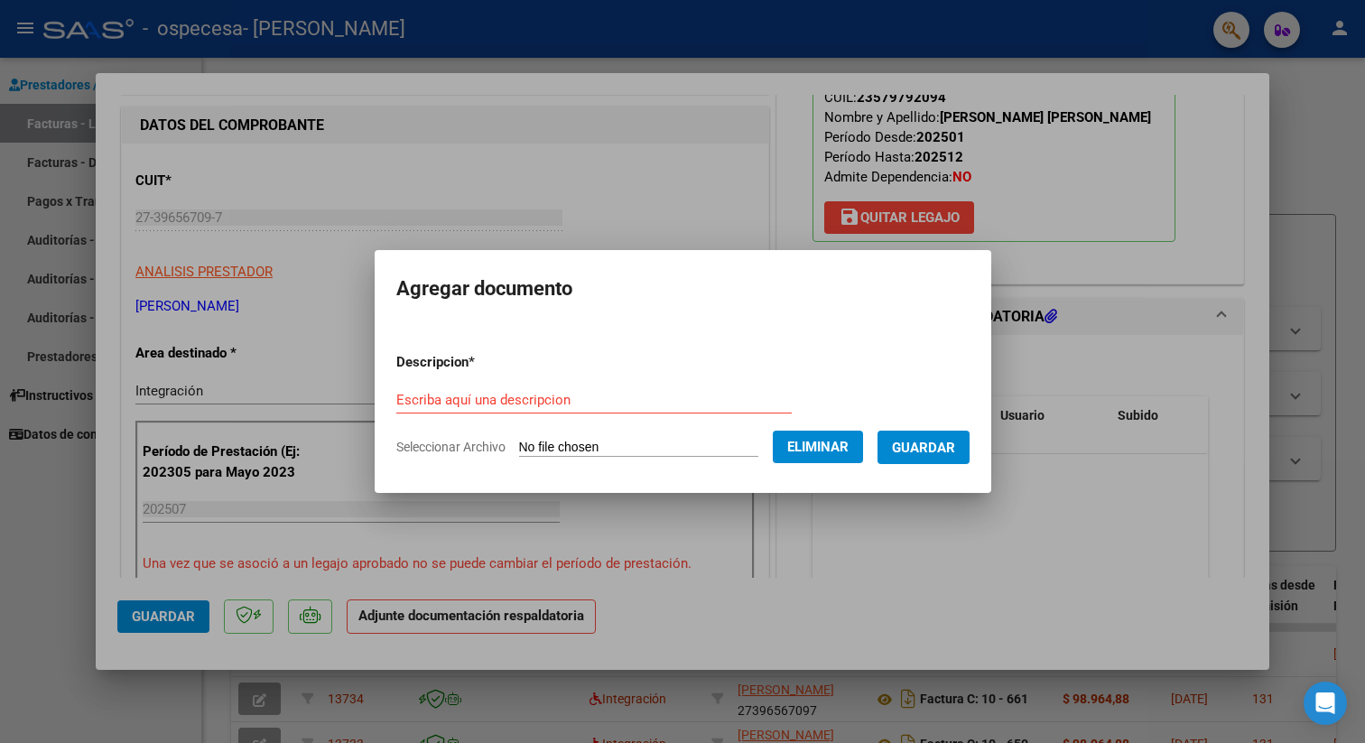
click at [504, 399] on input "Escriba aquí una descripcion" at bounding box center [593, 400] width 395 height 16
type input "Asistencia"
click at [962, 450] on button "Guardar" at bounding box center [924, 447] width 92 height 33
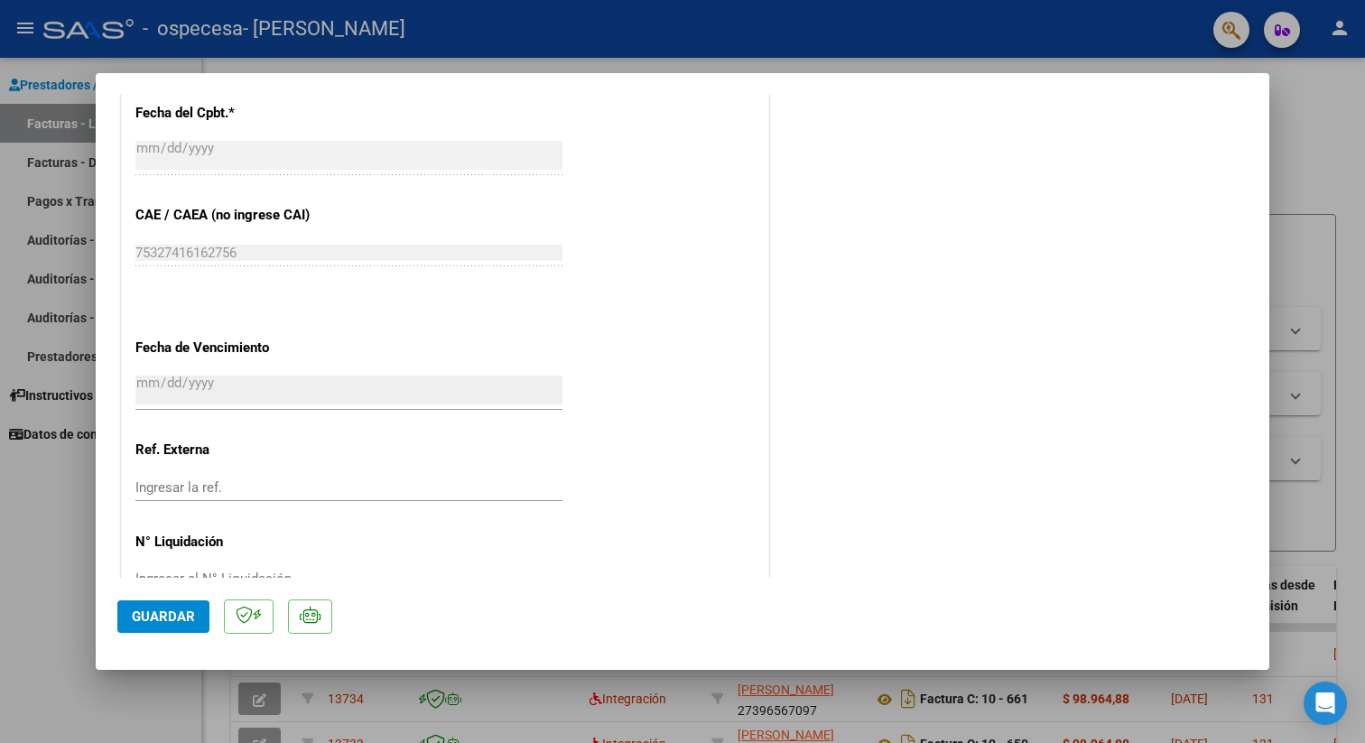
scroll to position [1129, 0]
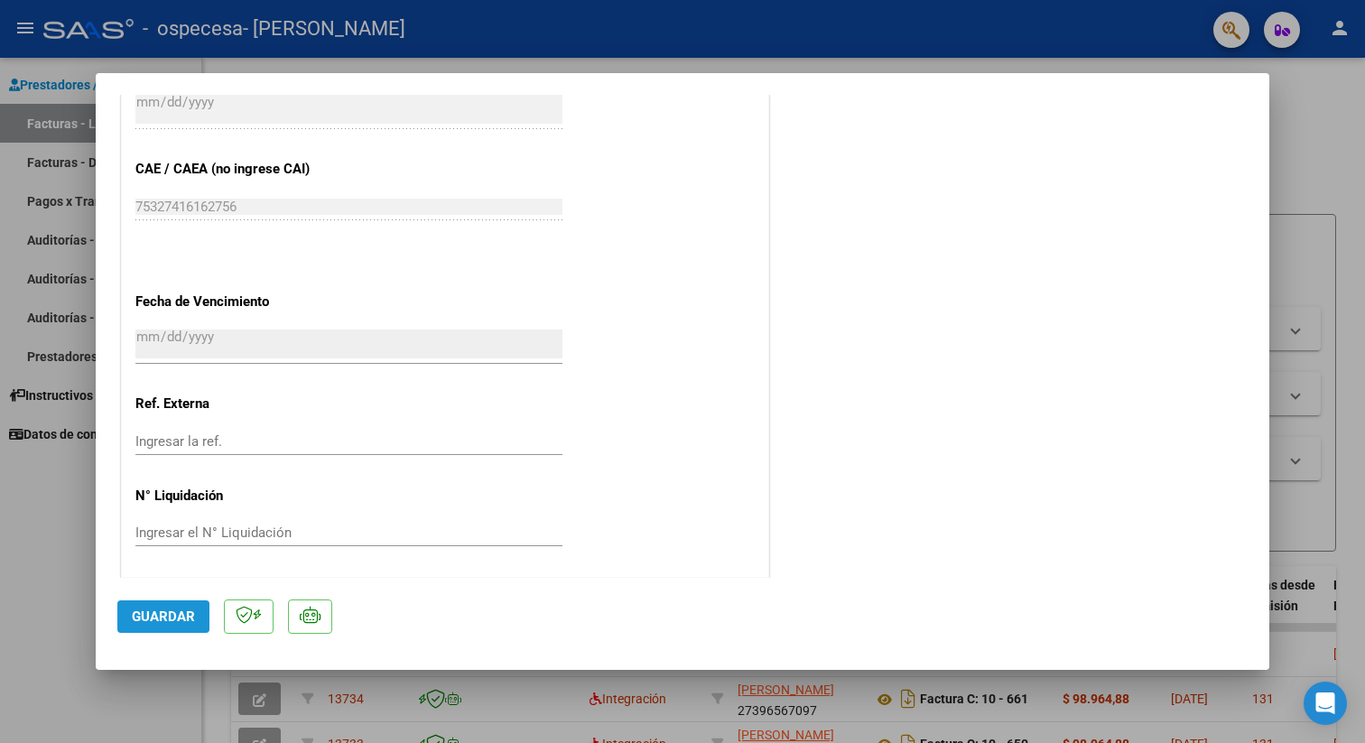
click at [169, 608] on button "Guardar" at bounding box center [163, 616] width 92 height 33
